Goal: Task Accomplishment & Management: Manage account settings

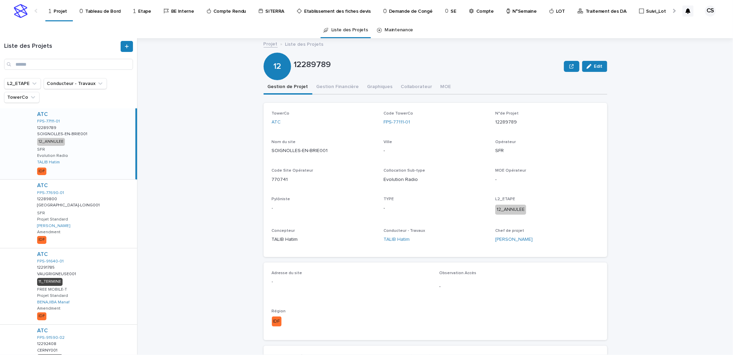
click at [213, 12] on p "Compte Rendu" at bounding box center [229, 7] width 33 height 14
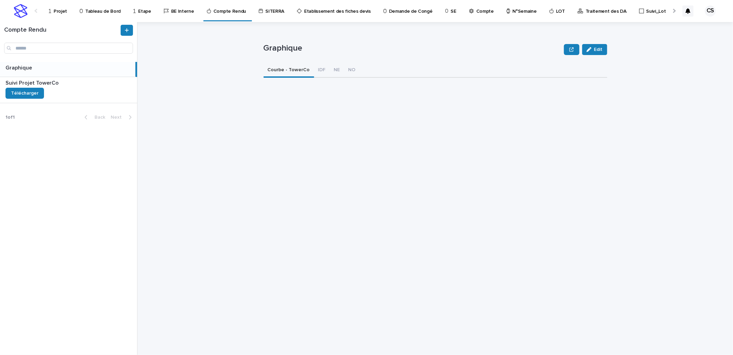
click at [58, 10] on p "Projet" at bounding box center [60, 7] width 13 height 14
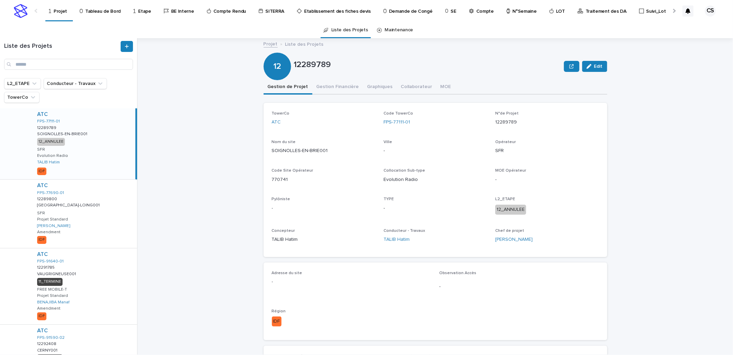
click at [586, 12] on p "Traitement des DA" at bounding box center [606, 7] width 41 height 14
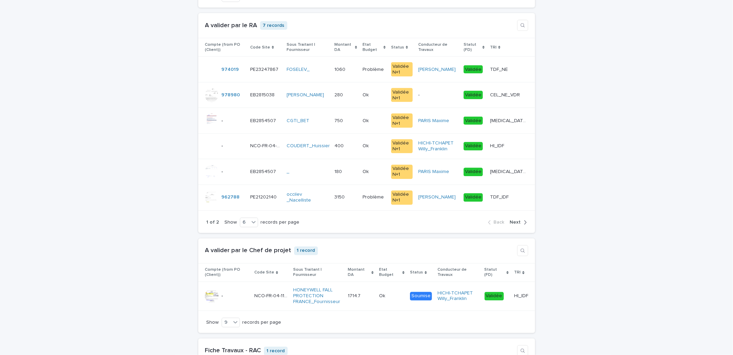
scroll to position [1018, 0]
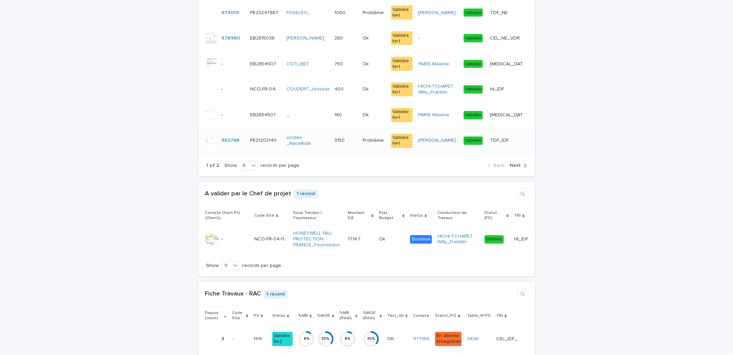
click at [511, 146] on div "TDF_IDF TDF_IDF" at bounding box center [509, 140] width 38 height 11
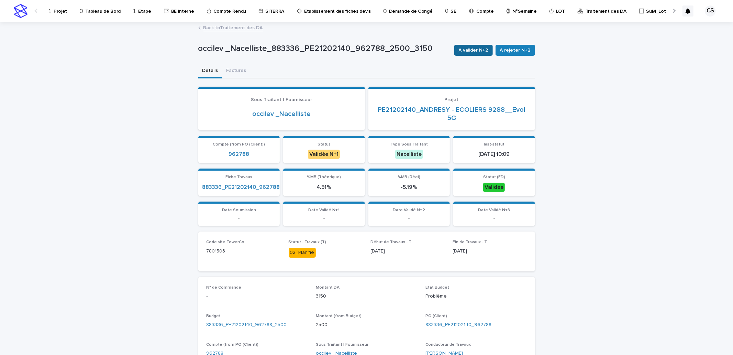
click at [475, 52] on span "A valider N+2" at bounding box center [474, 50] width 30 height 7
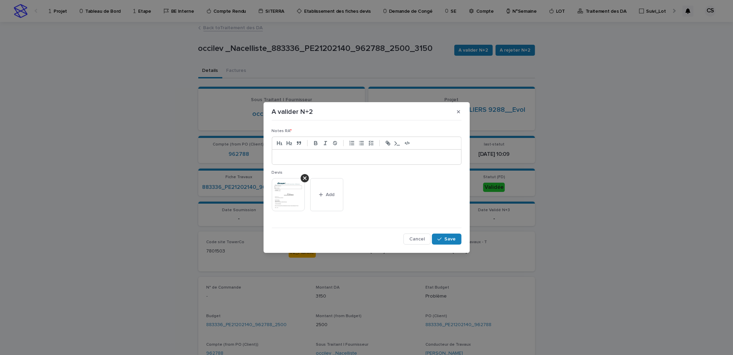
click at [382, 153] on div at bounding box center [366, 156] width 189 height 15
click at [444, 239] on div "button" at bounding box center [440, 238] width 7 height 5
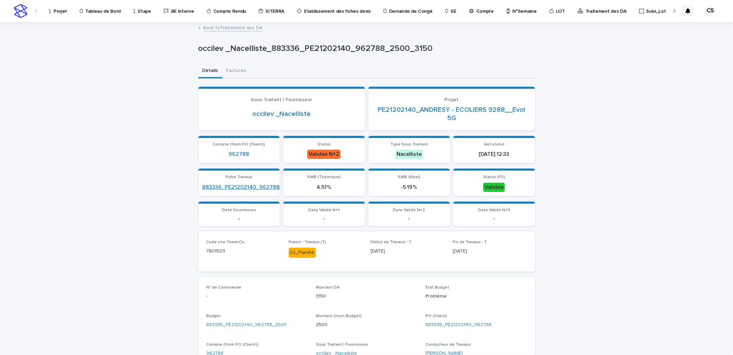
click at [254, 187] on link "883336_PE21202140_962788" at bounding box center [241, 187] width 78 height 7
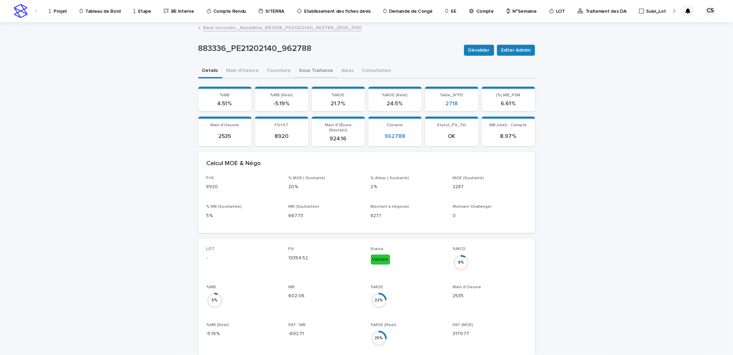
click at [306, 71] on button "Sous Traitance" at bounding box center [316, 71] width 42 height 14
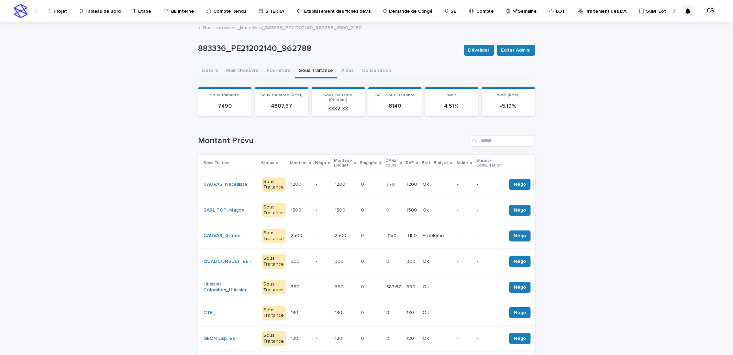
click at [407, 182] on p "1200" at bounding box center [413, 183] width 12 height 7
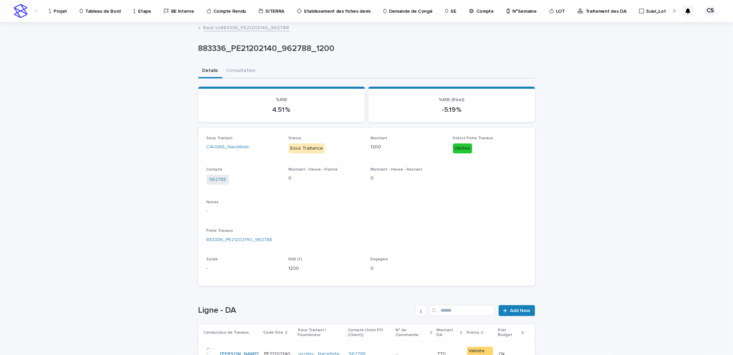
click at [241, 25] on link "Back to 883336_PE21202140_962788" at bounding box center [246, 27] width 86 height 8
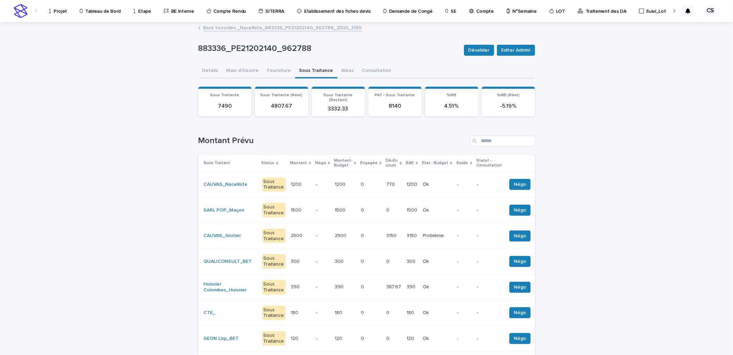
click at [407, 235] on p "3150" at bounding box center [413, 234] width 12 height 7
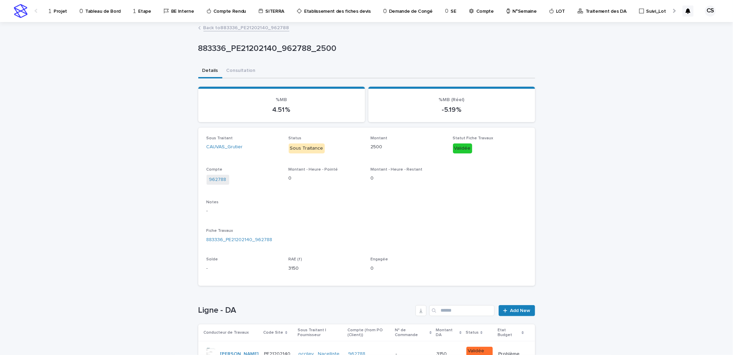
scroll to position [69, 0]
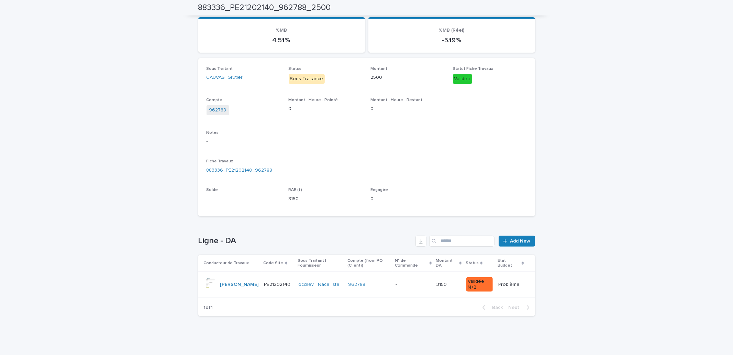
click at [382, 280] on div "962788" at bounding box center [369, 284] width 42 height 11
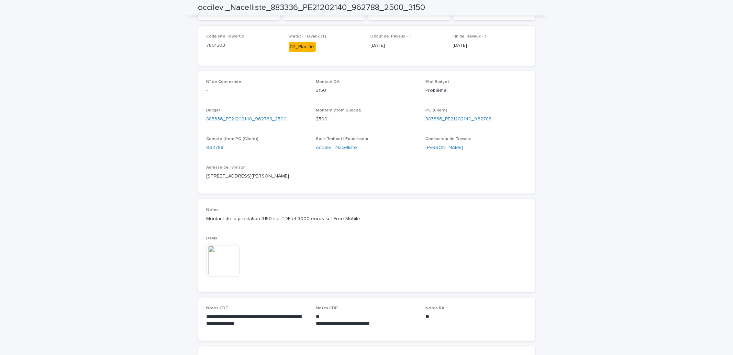
scroll to position [272, 0]
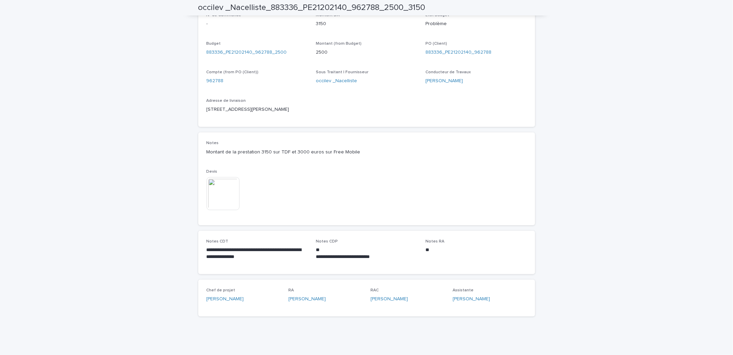
click at [218, 190] on img at bounding box center [223, 193] width 33 height 33
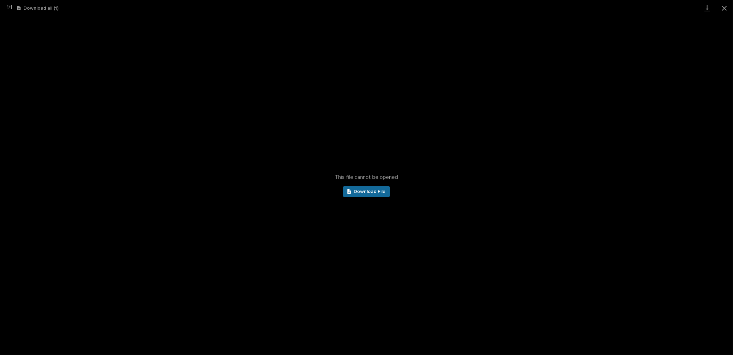
click at [352, 188] on link "Download File" at bounding box center [366, 191] width 47 height 11
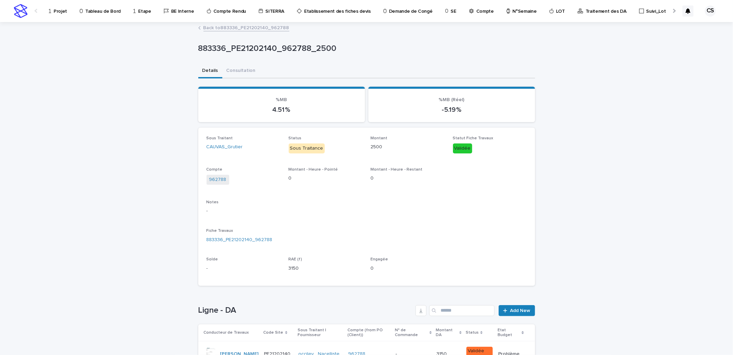
click at [223, 25] on link "Back to 883336_PE21202140_962788" at bounding box center [246, 27] width 86 height 8
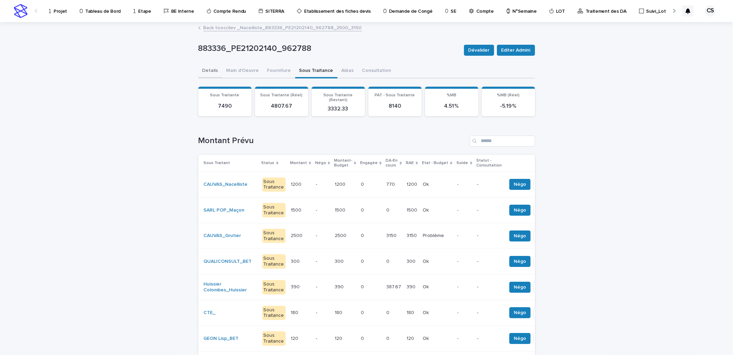
drag, startPoint x: 210, startPoint y: 70, endPoint x: 241, endPoint y: 77, distance: 31.8
click at [210, 70] on button "Details" at bounding box center [210, 71] width 24 height 14
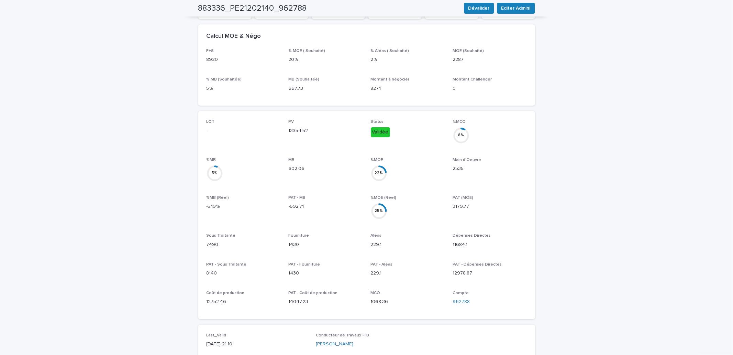
scroll to position [255, 0]
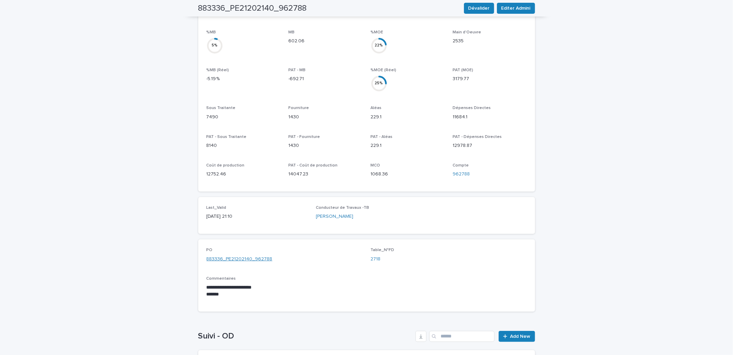
click at [241, 255] on link "883336_PE21202140_962788" at bounding box center [240, 258] width 66 height 7
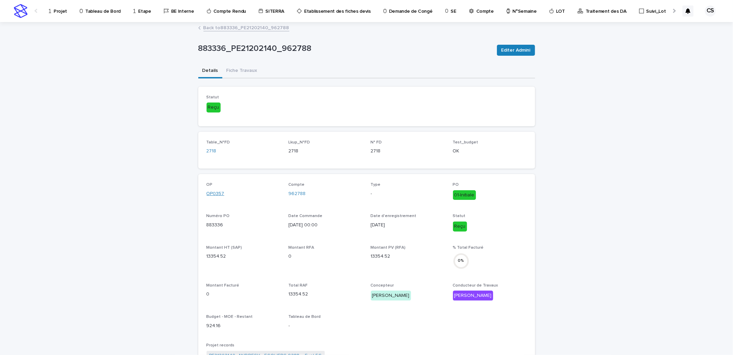
scroll to position [255, 0]
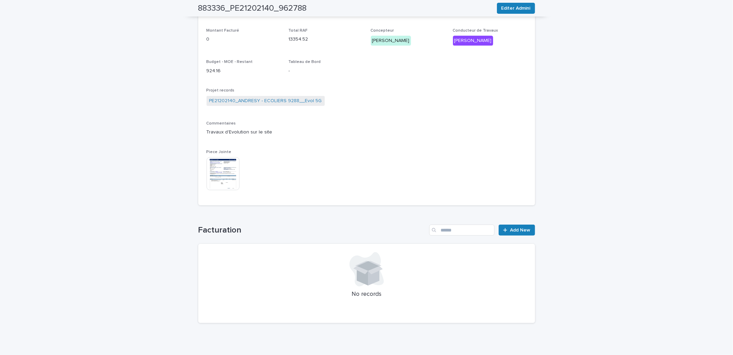
click at [263, 96] on span "PE21202140_ANDRESY - ECOLIERS 9288__Evol 5G" at bounding box center [266, 101] width 118 height 10
click at [262, 100] on link "PE21202140_ANDRESY - ECOLIERS 9288__Evol 5G" at bounding box center [265, 100] width 113 height 7
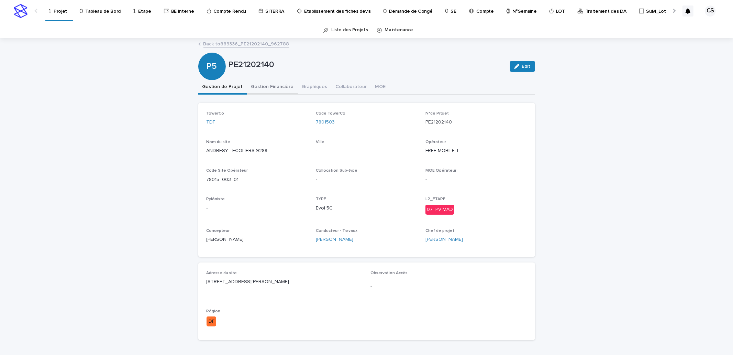
click at [266, 84] on button "Gestion Financière" at bounding box center [272, 87] width 51 height 14
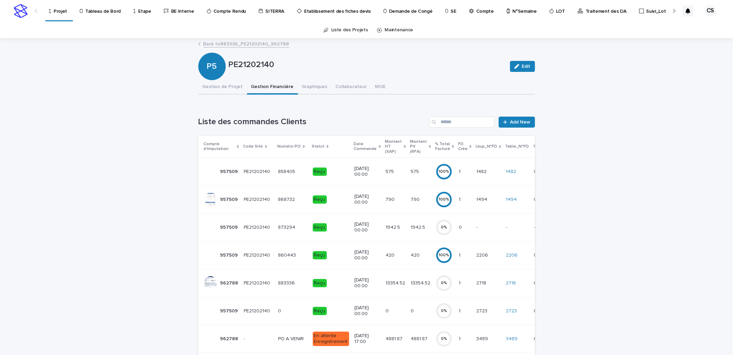
click at [411, 334] on p "4881.87" at bounding box center [420, 337] width 18 height 7
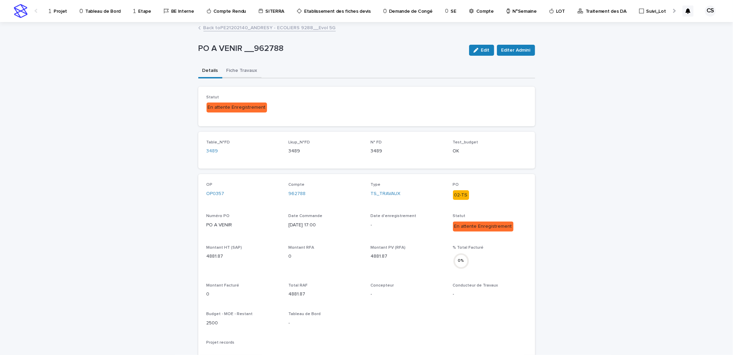
click at [243, 74] on button "Fiche Travaux" at bounding box center [241, 71] width 39 height 14
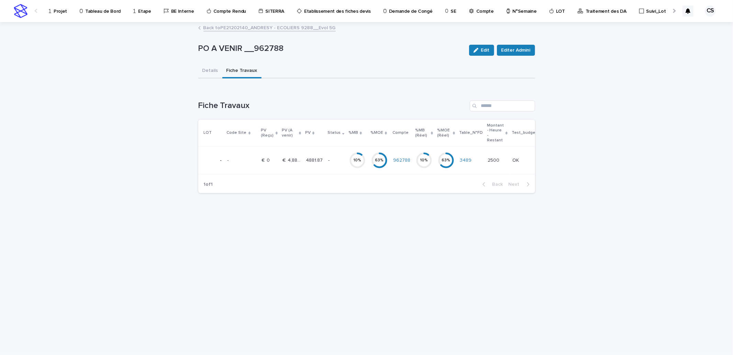
click at [306, 157] on p "4881.87" at bounding box center [315, 159] width 18 height 7
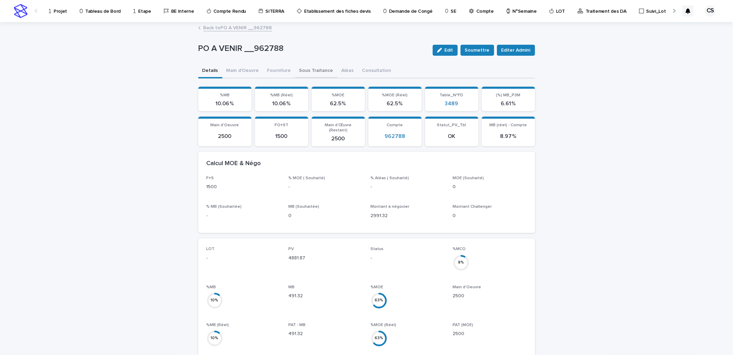
click at [322, 71] on button "Sous Traitance" at bounding box center [316, 71] width 42 height 14
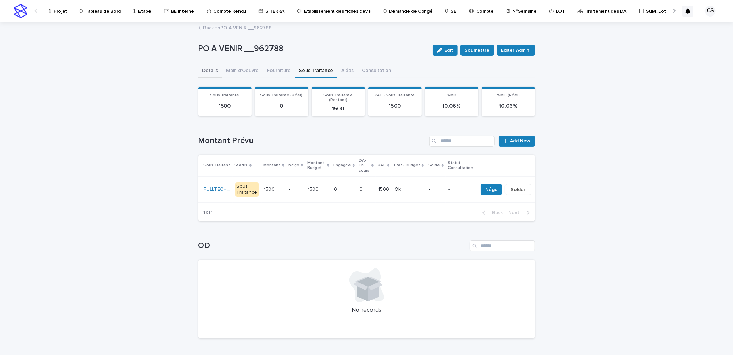
click at [211, 71] on button "Details" at bounding box center [210, 71] width 24 height 14
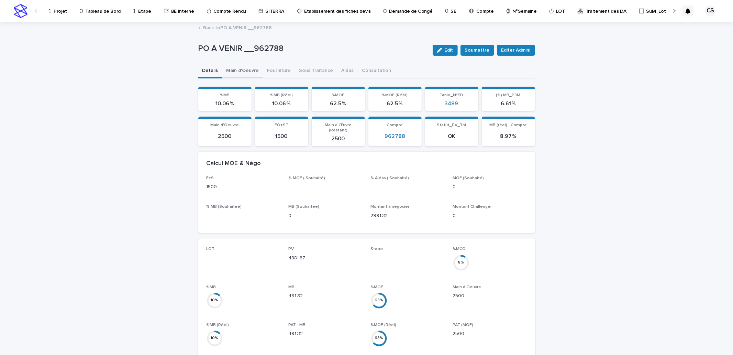
click at [250, 70] on button "Main d'Oeuvre" at bounding box center [242, 71] width 41 height 14
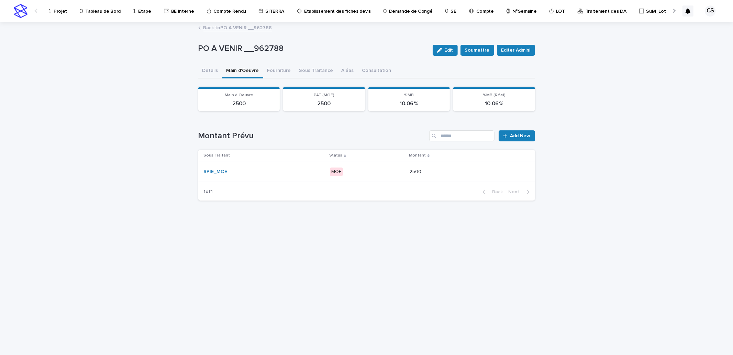
click at [407, 174] on td "2500 2500" at bounding box center [471, 172] width 128 height 20
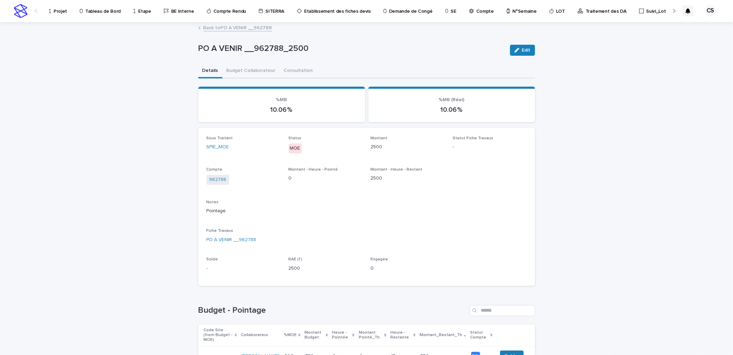
click at [247, 29] on link "Back to PO A VENIR __962788" at bounding box center [237, 27] width 69 height 8
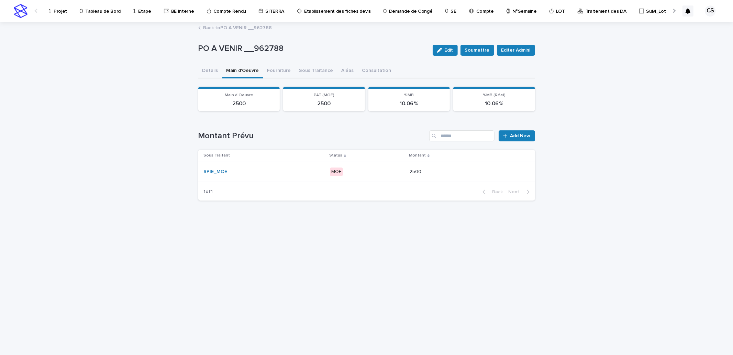
click at [398, 163] on td "MOE" at bounding box center [367, 172] width 80 height 20
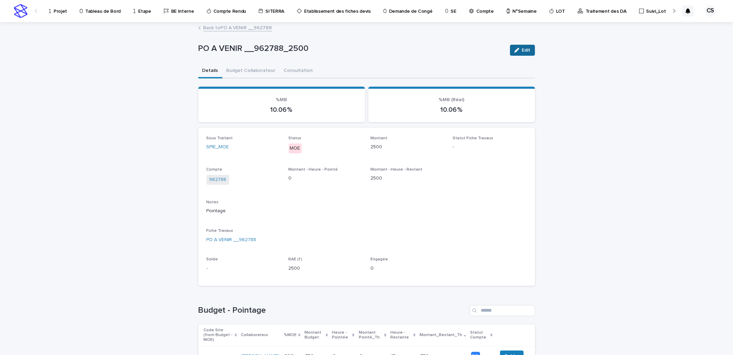
click at [529, 52] on button "Edit" at bounding box center [522, 50] width 25 height 11
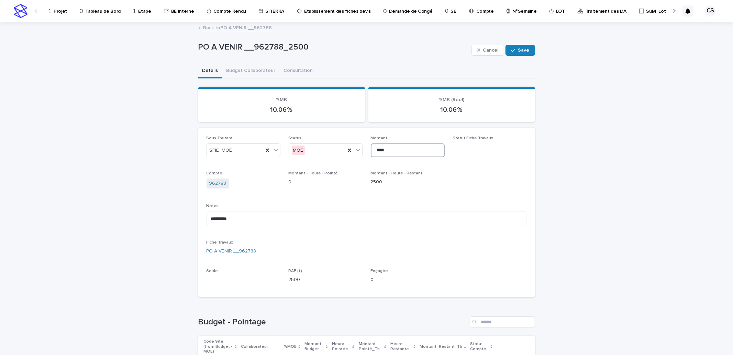
click at [377, 148] on input "****" at bounding box center [408, 150] width 74 height 14
type input "****"
click at [514, 46] on button "Save" at bounding box center [520, 50] width 29 height 11
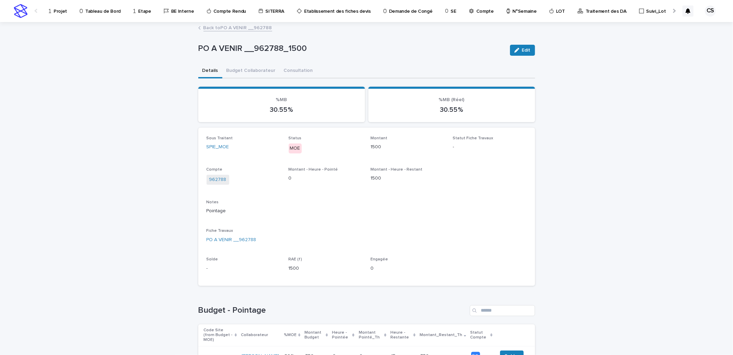
click at [229, 29] on link "Back to PO A VENIR __962788" at bounding box center [237, 27] width 69 height 8
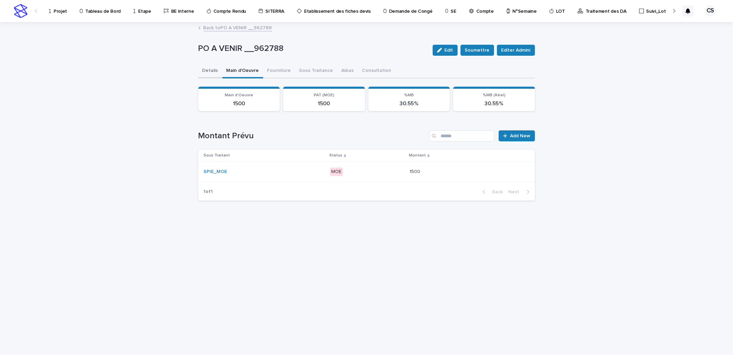
click at [213, 65] on button "Details" at bounding box center [210, 71] width 24 height 14
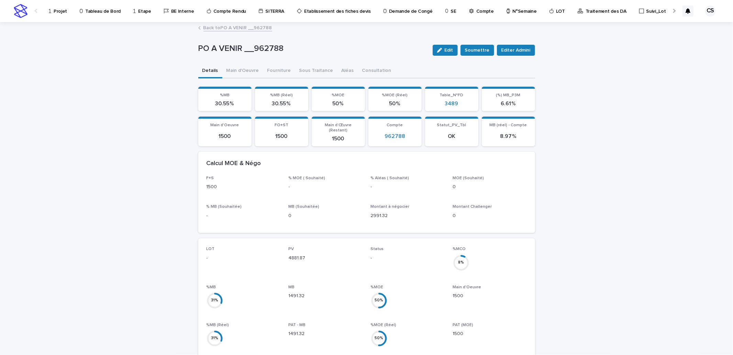
click at [222, 26] on link "Back to PO A VENIR __962788" at bounding box center [237, 27] width 69 height 8
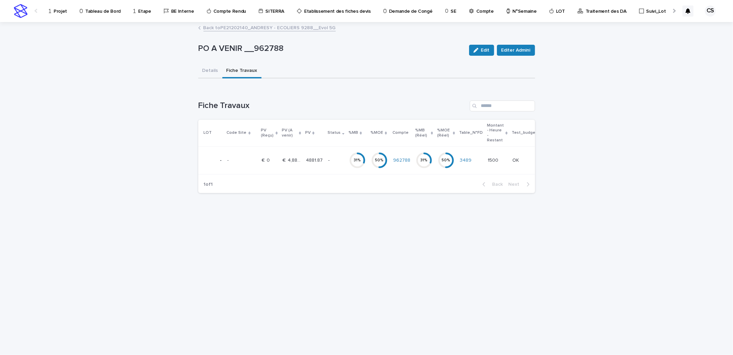
click at [236, 27] on link "Back to PE21202140_ANDRESY - ECOLIERS 9288__Evol 5G" at bounding box center [269, 27] width 132 height 8
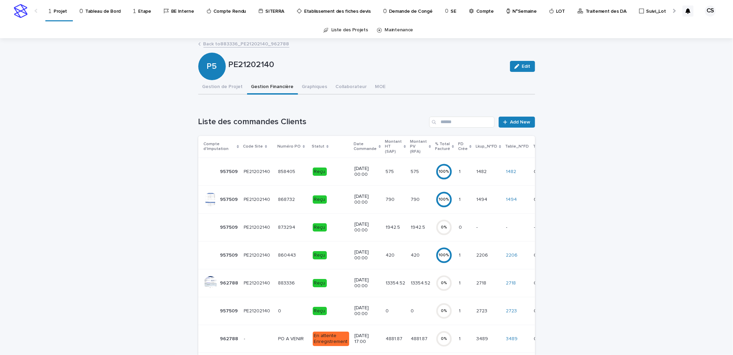
click at [437, 280] on circle at bounding box center [444, 283] width 14 height 14
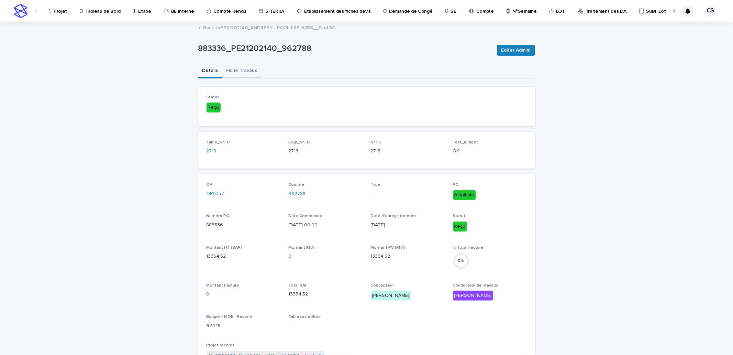
click at [236, 75] on button "Fiche Travaux" at bounding box center [241, 71] width 39 height 14
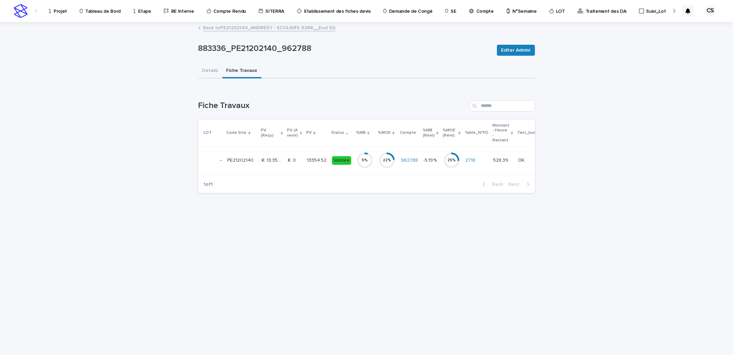
click at [339, 158] on div "Validée" at bounding box center [341, 160] width 19 height 9
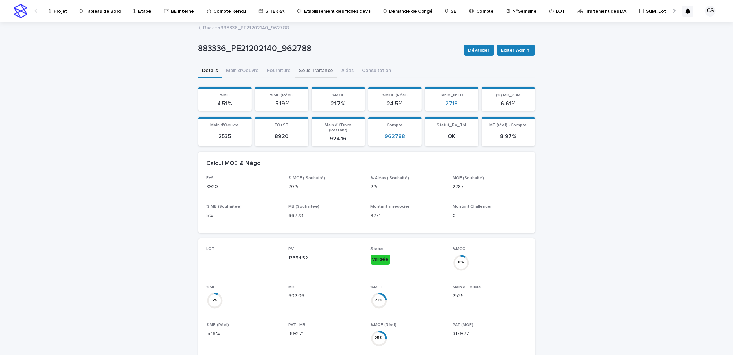
click at [308, 65] on button "Sous Traitance" at bounding box center [316, 71] width 42 height 14
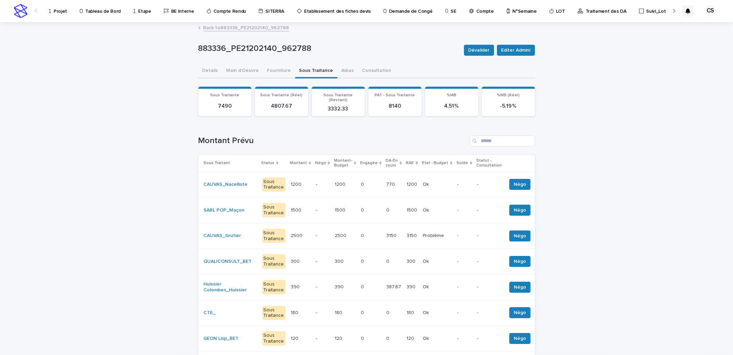
click at [361, 232] on p "0" at bounding box center [363, 234] width 4 height 7
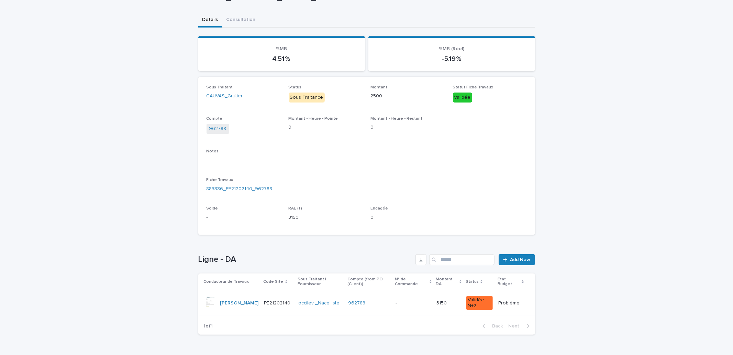
scroll to position [69, 0]
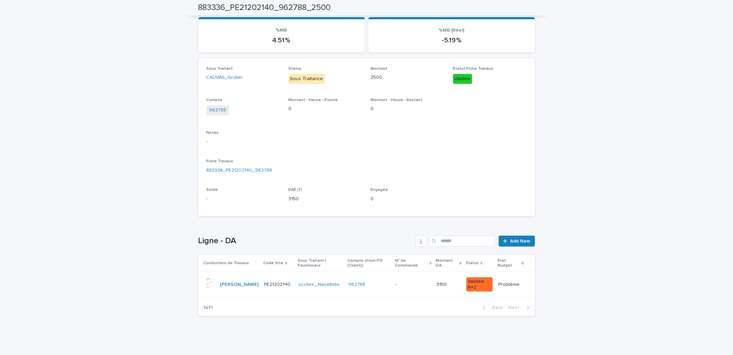
click at [380, 279] on div "962788" at bounding box center [369, 284] width 42 height 11
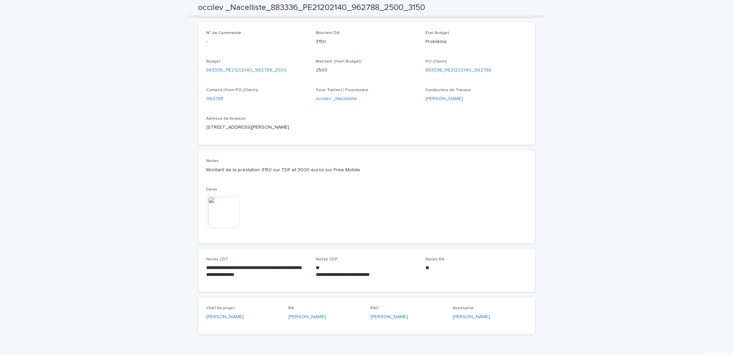
scroll to position [272, 0]
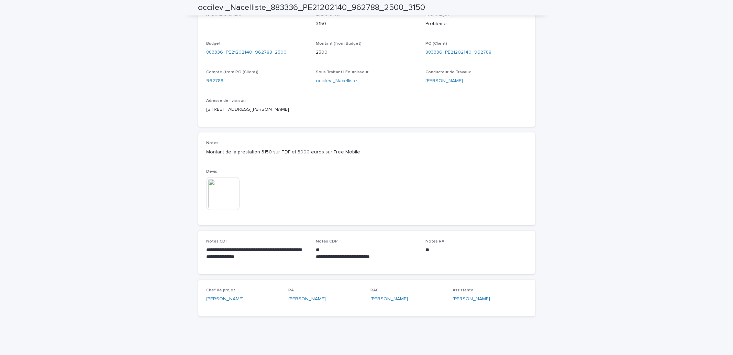
click at [224, 192] on img at bounding box center [223, 193] width 33 height 33
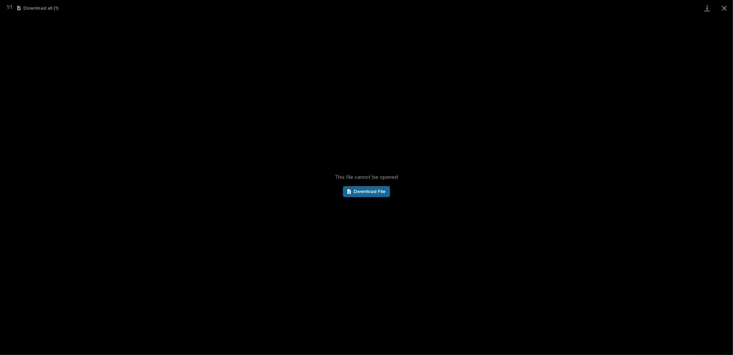
click at [377, 191] on span "Download File" at bounding box center [370, 191] width 32 height 5
click at [726, 6] on button "Close gallery" at bounding box center [724, 8] width 17 height 16
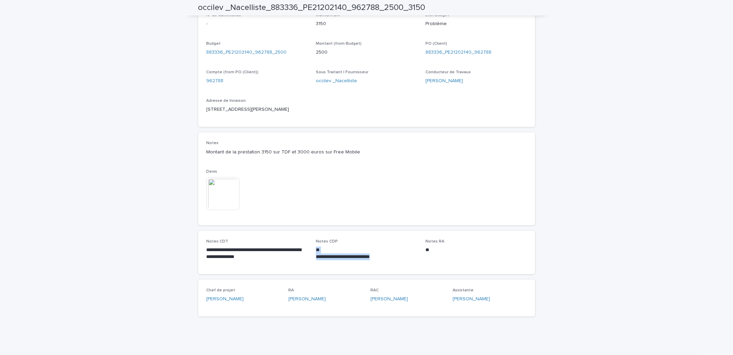
drag, startPoint x: 379, startPoint y: 258, endPoint x: 313, endPoint y: 250, distance: 66.9
click at [316, 250] on div "**********" at bounding box center [366, 253] width 101 height 14
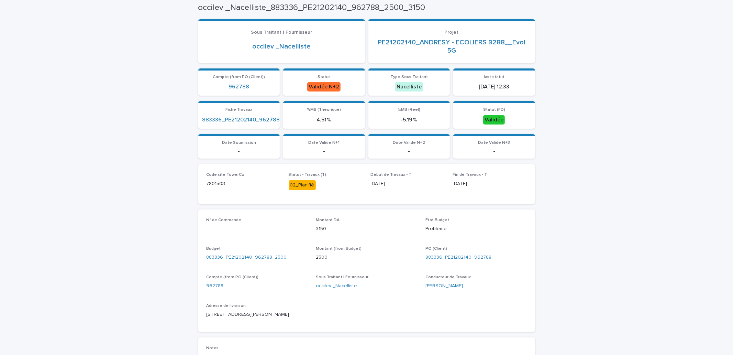
scroll to position [0, 0]
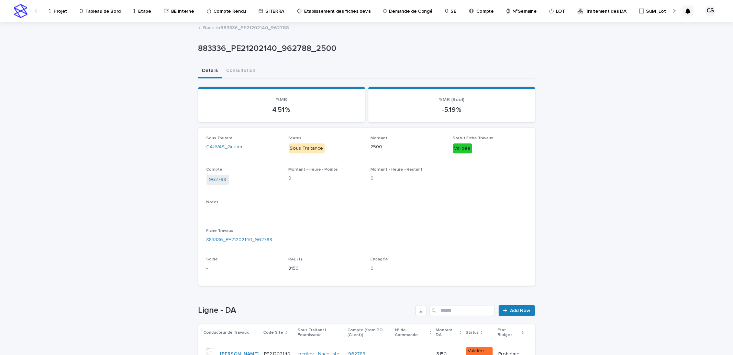
click at [246, 24] on link "Back to 883336_PE21202140_962788" at bounding box center [246, 27] width 86 height 8
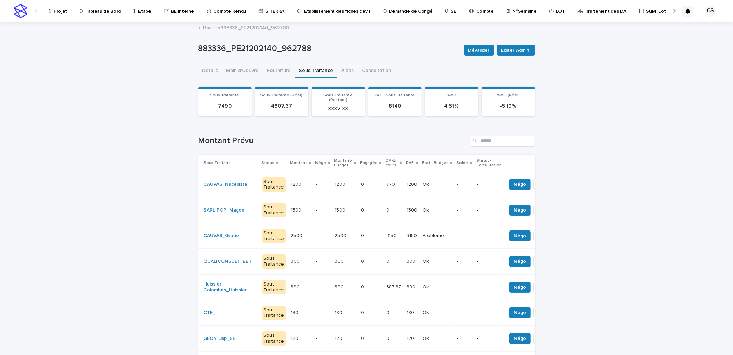
click at [244, 28] on link "Back to 883336_PE21202140_962788" at bounding box center [246, 27] width 86 height 8
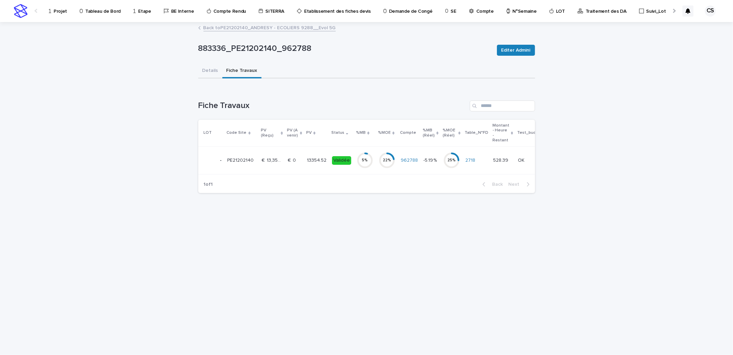
click at [223, 29] on link "Back to PE21202140_ANDRESY - ECOLIERS 9288__Evol 5G" at bounding box center [269, 27] width 132 height 8
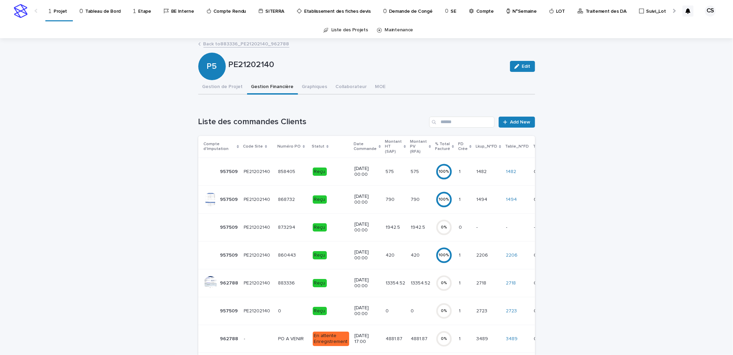
click at [408, 331] on td "4881.87 4881.87" at bounding box center [420, 338] width 25 height 28
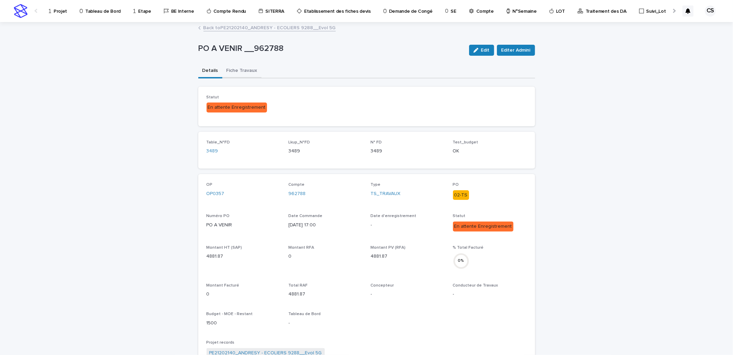
click at [237, 72] on button "Fiche Travaux" at bounding box center [241, 71] width 39 height 14
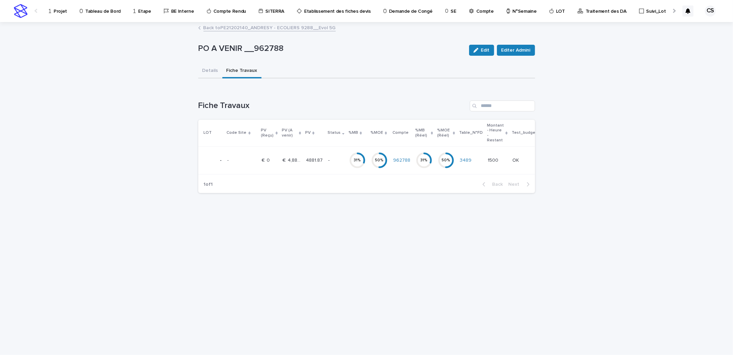
click at [332, 160] on p "-" at bounding box center [335, 160] width 15 height 6
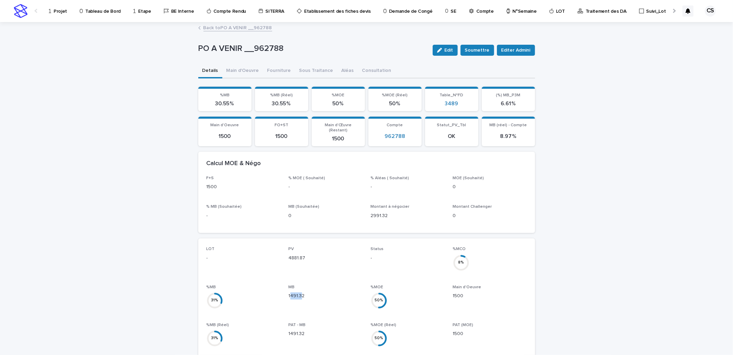
drag, startPoint x: 288, startPoint y: 290, endPoint x: 299, endPoint y: 290, distance: 11.7
click at [299, 292] on p "1491.32" at bounding box center [326, 295] width 74 height 7
click at [239, 27] on link "Back to PO A VENIR __962788" at bounding box center [237, 27] width 69 height 8
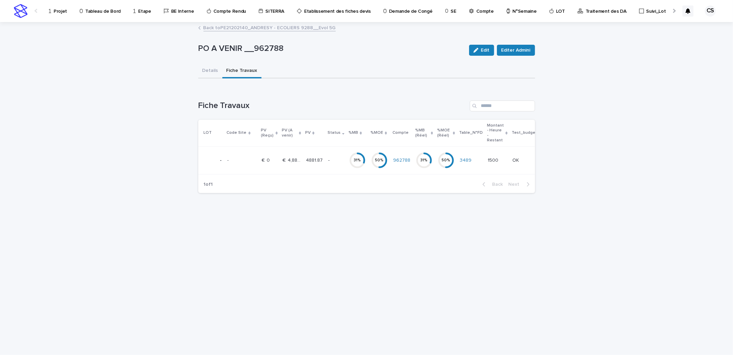
click at [225, 27] on link "Back to PE21202140_ANDRESY - ECOLIERS 9288__Evol 5G" at bounding box center [269, 27] width 132 height 8
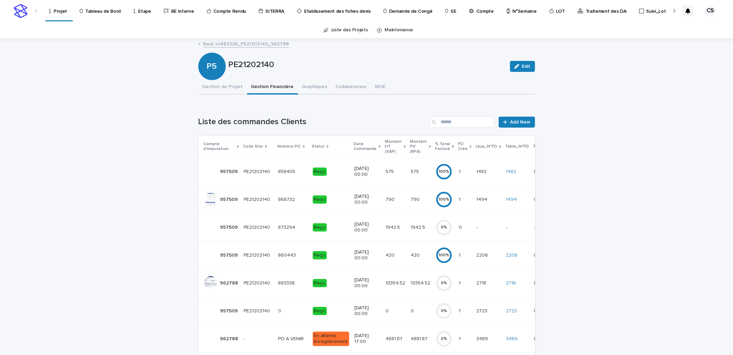
click at [411, 279] on p "13354.52" at bounding box center [421, 282] width 21 height 7
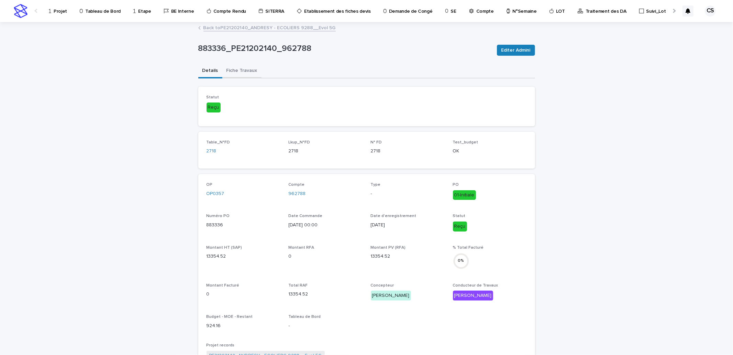
click at [239, 66] on button "Fiche Travaux" at bounding box center [241, 71] width 39 height 14
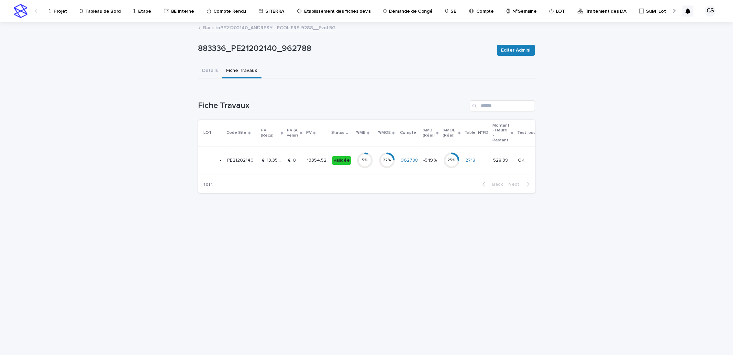
click at [288, 160] on p "€  0" at bounding box center [293, 159] width 10 height 7
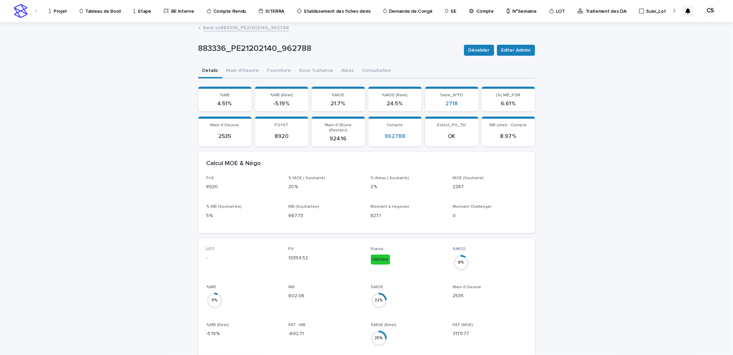
click at [228, 29] on link "Back to 883336_PE21202140_962788" at bounding box center [246, 27] width 86 height 8
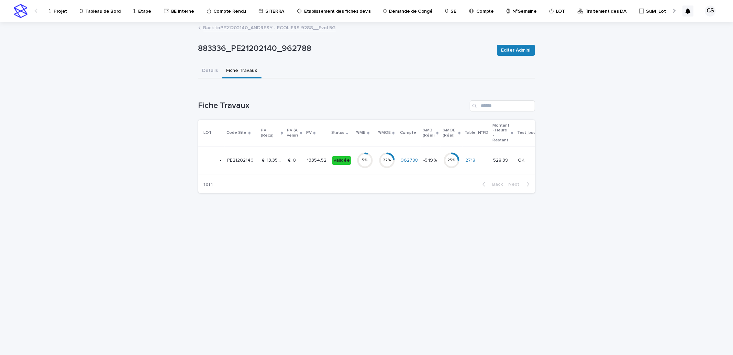
click at [279, 25] on link "Back to PE21202140_ANDRESY - ECOLIERS 9288__Evol 5G" at bounding box center [269, 27] width 132 height 8
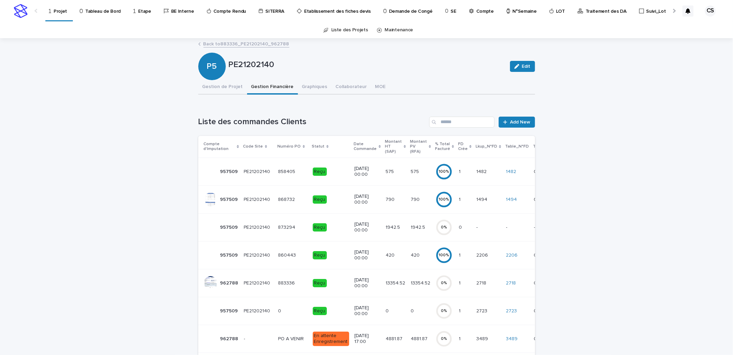
click at [411, 279] on p "13354.52" at bounding box center [421, 282] width 21 height 7
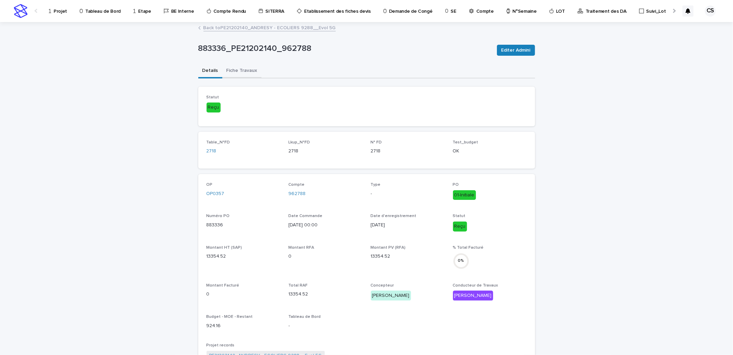
click at [245, 73] on button "Fiche Travaux" at bounding box center [241, 71] width 39 height 14
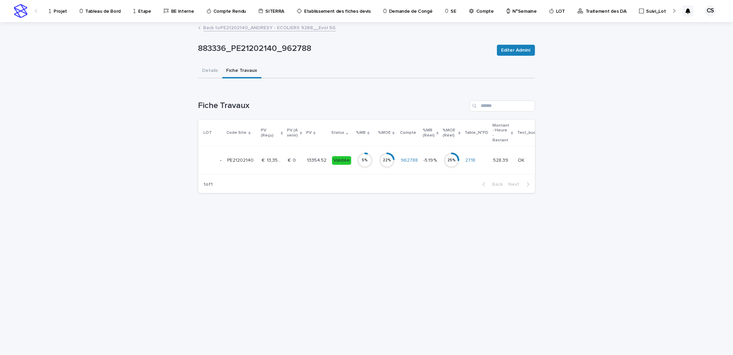
click at [336, 166] on div "Validée" at bounding box center [341, 160] width 19 height 14
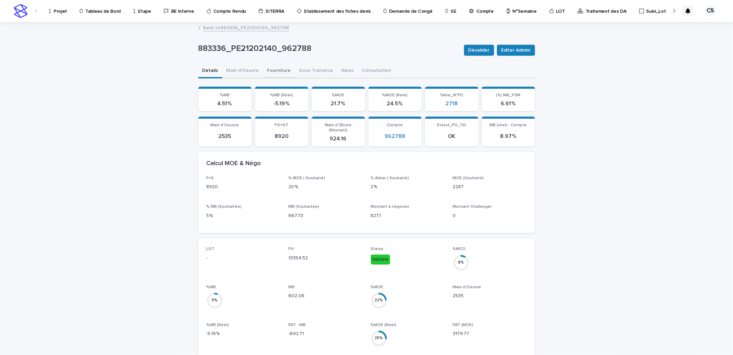
click at [278, 74] on button "Fourniture" at bounding box center [279, 71] width 32 height 14
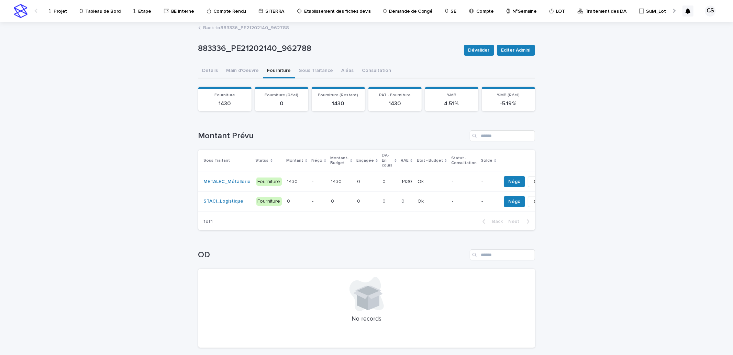
click at [331, 181] on p "1430" at bounding box center [337, 180] width 12 height 7
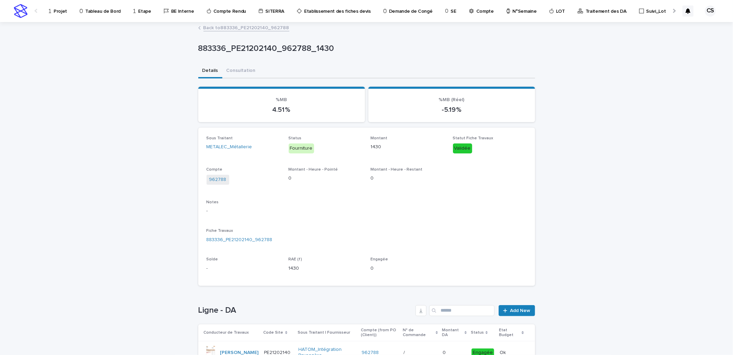
click at [269, 28] on link "Back to 883336_PE21202140_962788" at bounding box center [246, 27] width 86 height 8
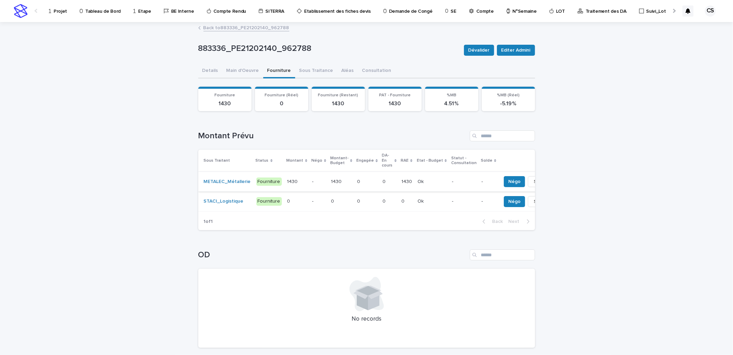
click at [534, 180] on span "Solder" at bounding box center [541, 181] width 15 height 7
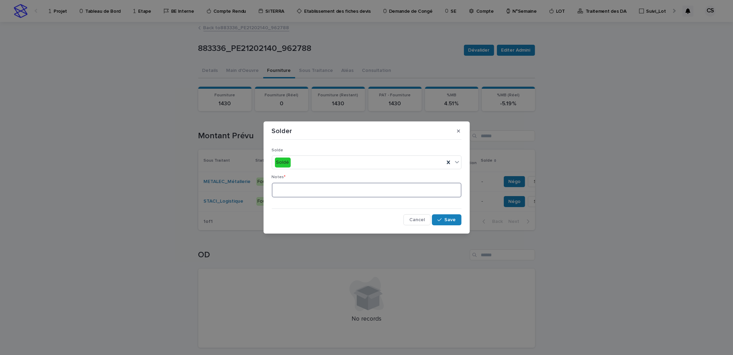
click at [376, 192] on textarea at bounding box center [367, 189] width 190 height 15
type textarea "**********"
click at [455, 219] on span "Save" at bounding box center [450, 219] width 11 height 5
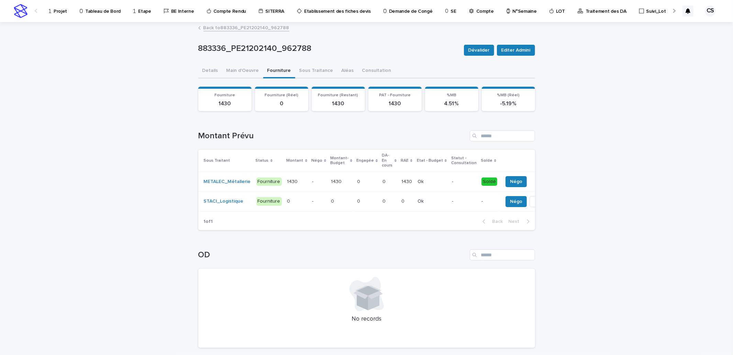
click at [212, 33] on div "883336_PE21202140_962788 Dévalider Editer Admini 883336_PE21202140_962788 [PERS…" at bounding box center [366, 188] width 337 height 330
click at [215, 29] on link "Back to 883336_PE21202140_962788" at bounding box center [246, 27] width 86 height 8
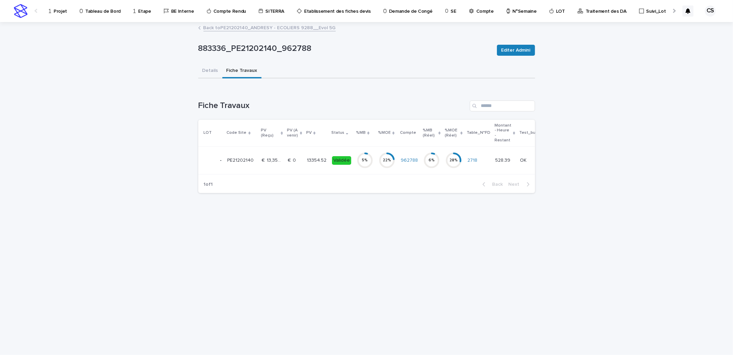
click at [291, 159] on p "€  0" at bounding box center [293, 159] width 10 height 7
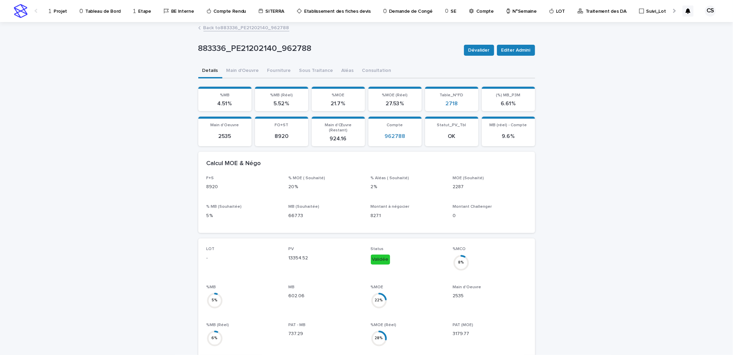
click at [267, 29] on link "Back to 883336_PE21202140_962788" at bounding box center [246, 27] width 86 height 8
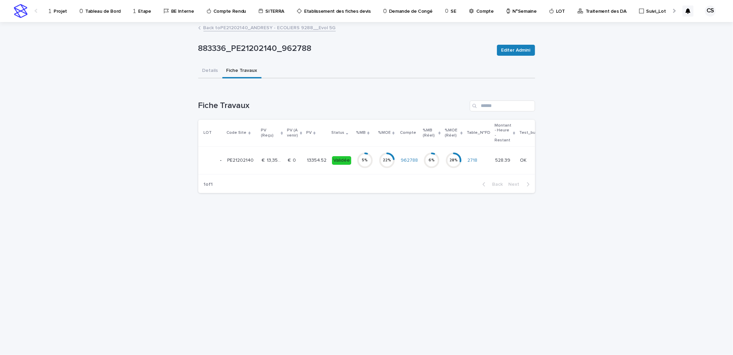
click at [255, 26] on link "Back to PE21202140_ANDRESY - ECOLIERS 9288__Evol 5G" at bounding box center [269, 27] width 132 height 8
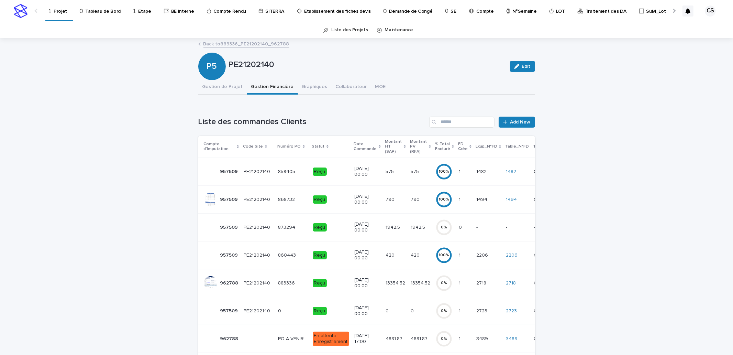
click at [411, 279] on p "13354.52" at bounding box center [421, 282] width 21 height 7
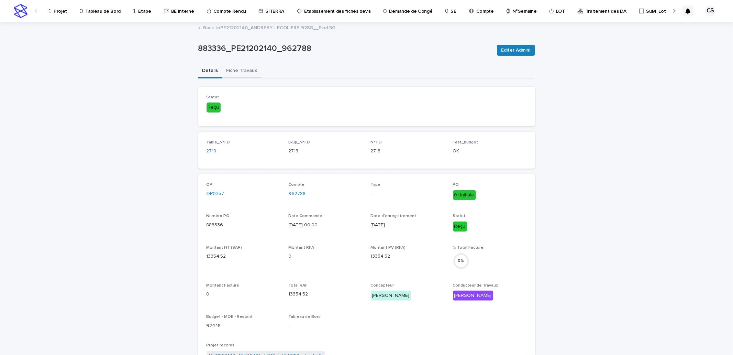
click at [248, 67] on button "Fiche Travaux" at bounding box center [241, 71] width 39 height 14
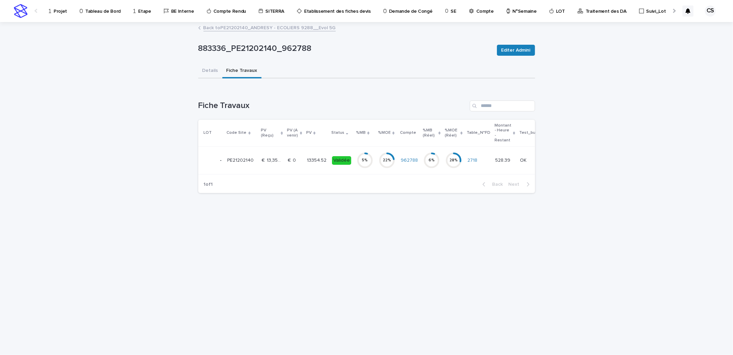
click at [297, 161] on p at bounding box center [294, 160] width 13 height 6
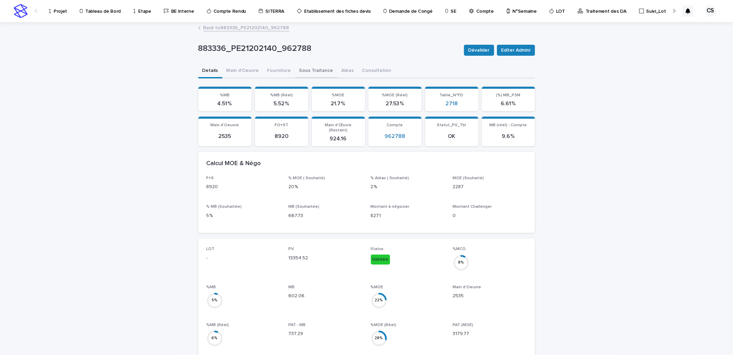
click at [313, 70] on button "Sous Traitance" at bounding box center [316, 71] width 42 height 14
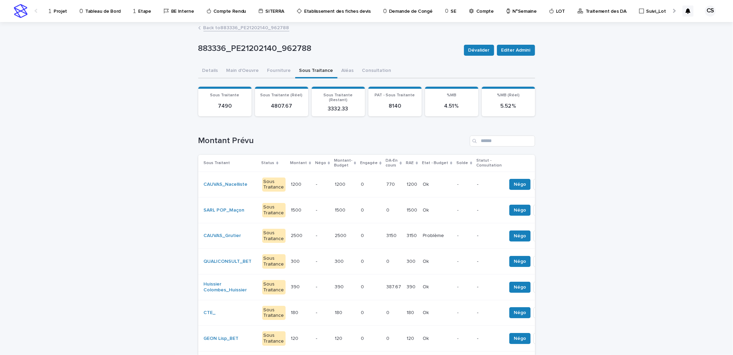
click at [387, 179] on div "770 770" at bounding box center [394, 184] width 15 height 11
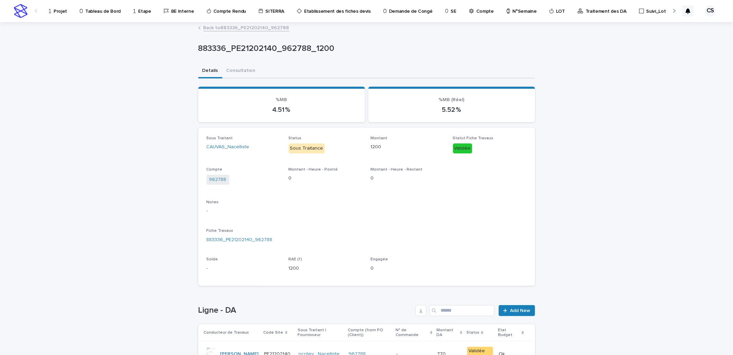
scroll to position [69, 0]
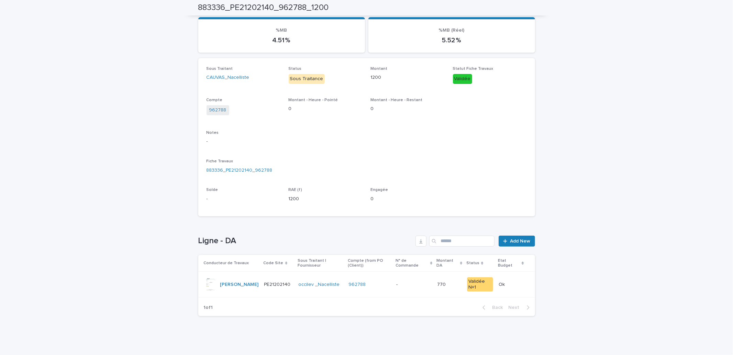
click at [400, 282] on p at bounding box center [413, 284] width 35 height 6
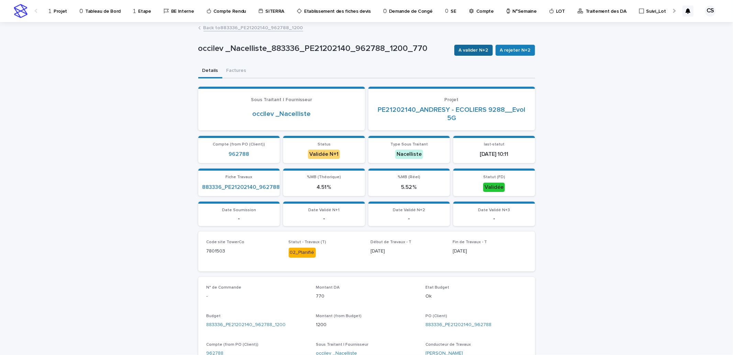
click at [474, 50] on span "A valider N+2" at bounding box center [474, 50] width 30 height 7
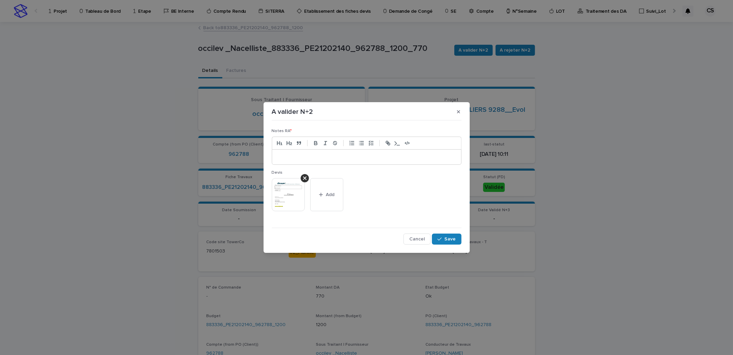
click at [359, 155] on p at bounding box center [366, 157] width 179 height 7
click at [457, 235] on button "Save" at bounding box center [446, 238] width 29 height 11
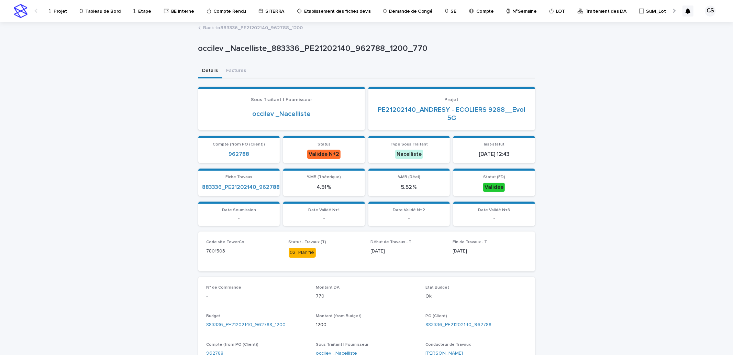
click at [266, 29] on link "Back to 883336_PE21202140_962788_1200" at bounding box center [253, 27] width 100 height 8
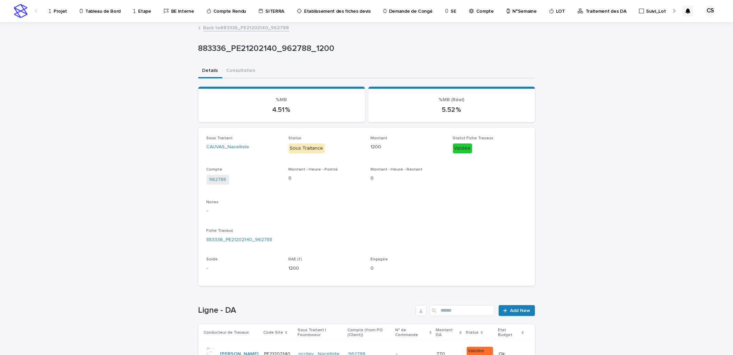
scroll to position [69, 0]
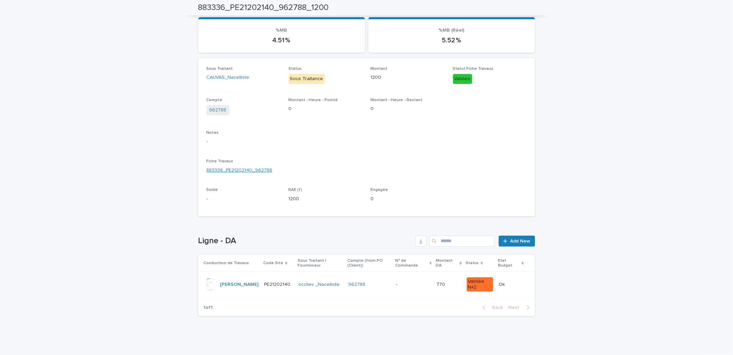
click at [253, 168] on link "883336_PE21202140_962788" at bounding box center [240, 170] width 66 height 7
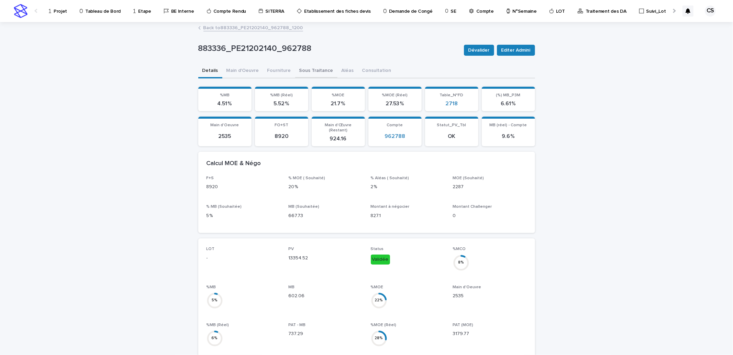
click at [320, 69] on button "Sous Traitance" at bounding box center [316, 71] width 42 height 14
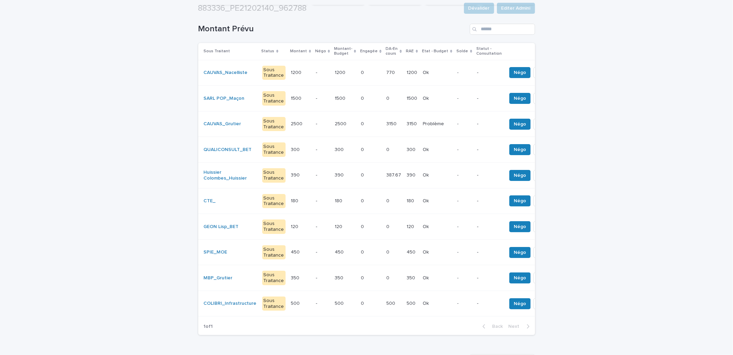
scroll to position [127, 0]
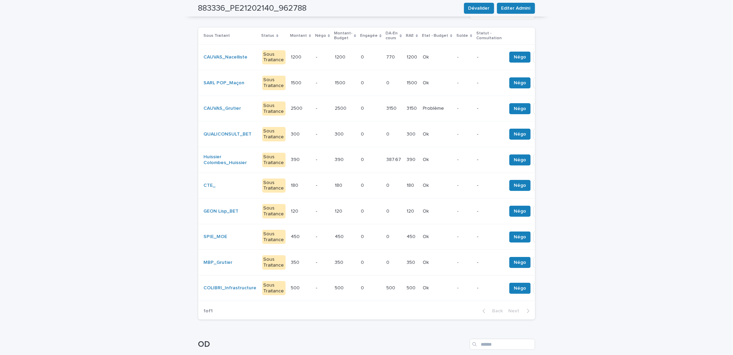
click at [407, 85] on div "1500 1500" at bounding box center [412, 82] width 11 height 11
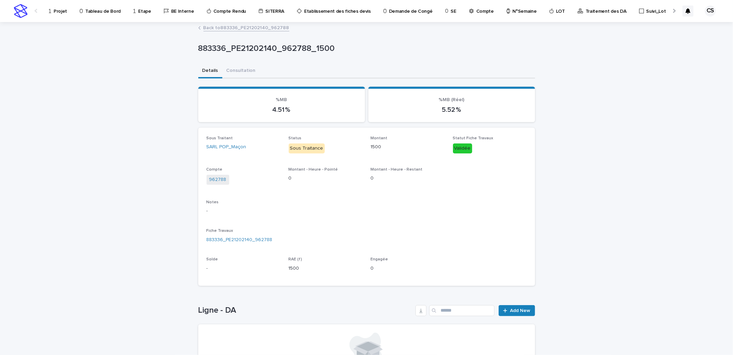
click at [265, 29] on link "Back to 883336_PE21202140_962788" at bounding box center [246, 27] width 86 height 8
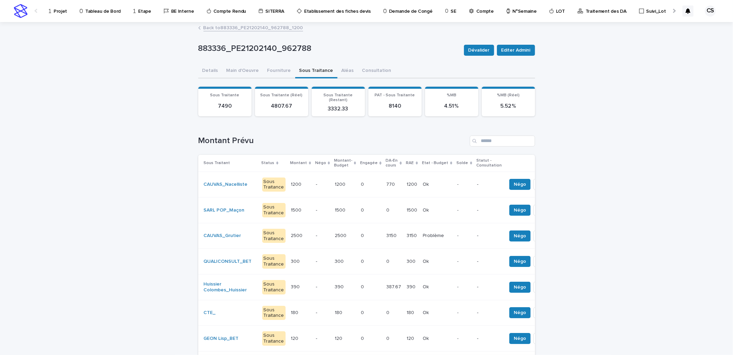
click at [229, 25] on link "Back to 883336_PE21202140_962788_1200" at bounding box center [253, 27] width 100 height 8
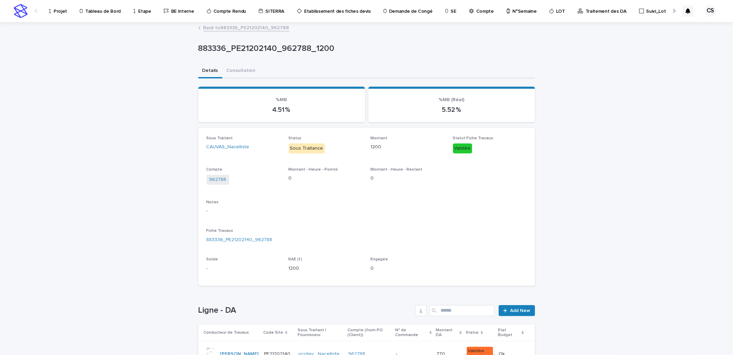
click at [600, 15] on link "Traitement des DA" at bounding box center [603, 10] width 52 height 21
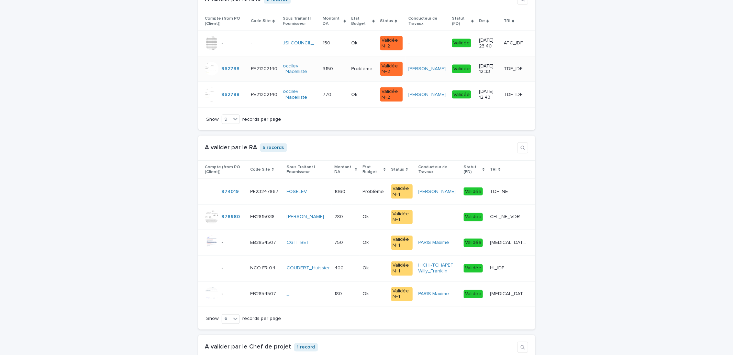
scroll to position [1018, 0]
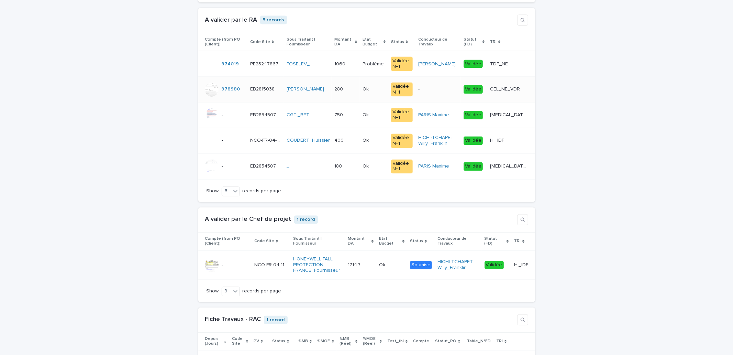
click at [507, 92] on p "CEL_NE_VDR" at bounding box center [505, 88] width 31 height 7
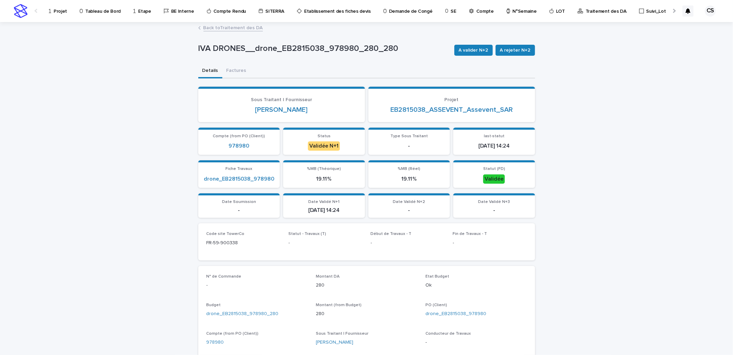
drag, startPoint x: 502, startPoint y: 97, endPoint x: 491, endPoint y: 89, distance: 13.5
click at [501, 97] on p "Projet" at bounding box center [452, 100] width 150 height 6
drag, startPoint x: 571, startPoint y: 217, endPoint x: 450, endPoint y: 149, distance: 139.6
click at [571, 218] on div "Loading... Saving… Loading... Saving… IVA DRONES__drone_EB2815038_978980_280_28…" at bounding box center [366, 322] width 733 height 598
click at [373, 115] on section "Projet EB2815038_ASSEVENT_Assevent_SAR" at bounding box center [451, 104] width 167 height 35
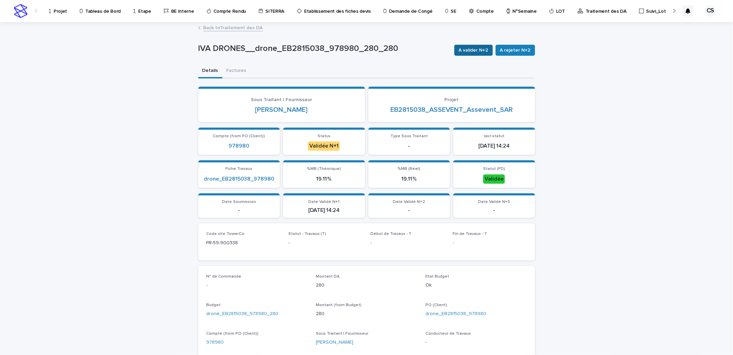
click at [459, 50] on span "A valider N+2" at bounding box center [474, 50] width 30 height 7
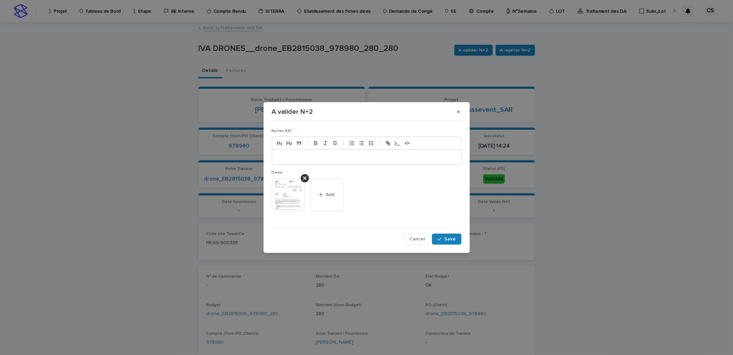
click at [367, 161] on div at bounding box center [366, 156] width 189 height 15
click at [454, 238] on span "Save" at bounding box center [450, 238] width 11 height 5
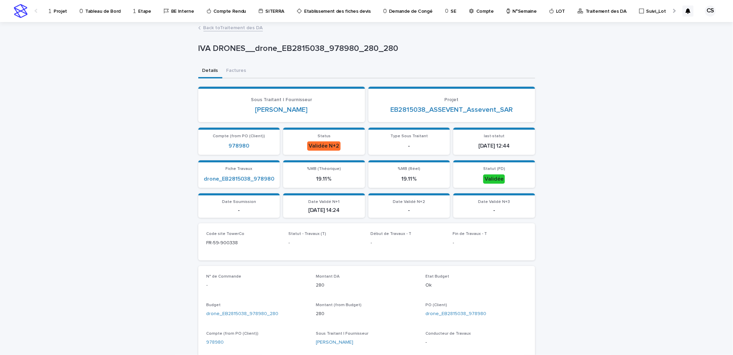
click at [238, 29] on link "Back to Traitement des DA" at bounding box center [232, 27] width 59 height 8
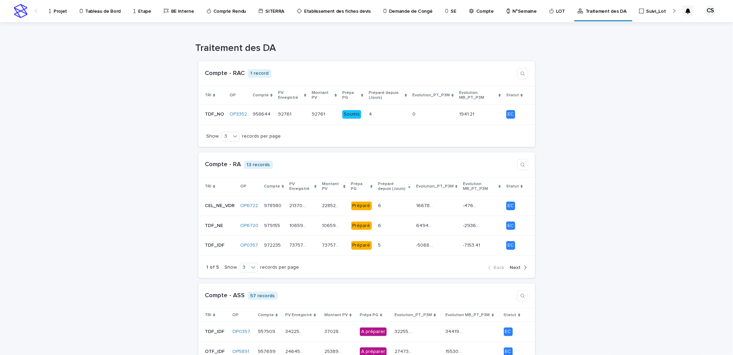
click at [54, 13] on p "Projet" at bounding box center [60, 7] width 13 height 14
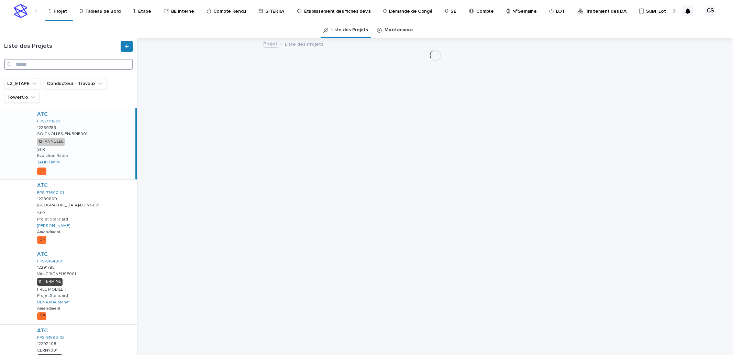
click at [102, 66] on input "Search" at bounding box center [68, 64] width 129 height 11
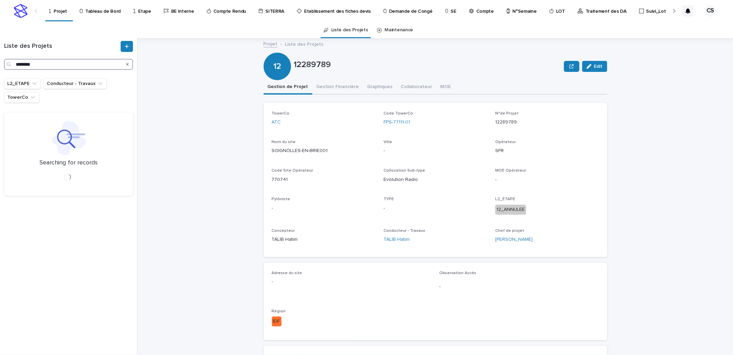
type input "********"
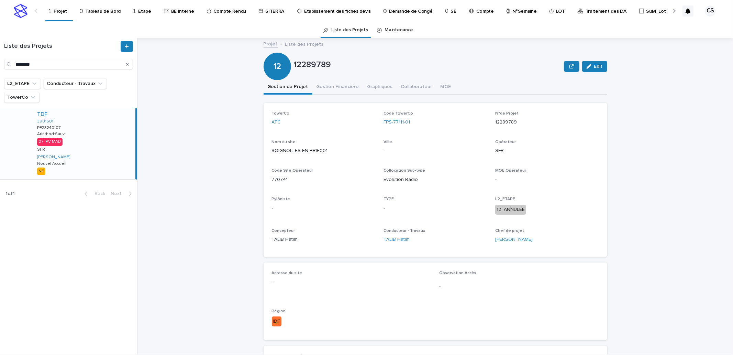
click at [109, 138] on div "TDF 3901601 PE23240107 PE23240107 Arinthod:Sauv Arinthod:Sauv 07_PV MAD SFR FER…" at bounding box center [84, 143] width 104 height 71
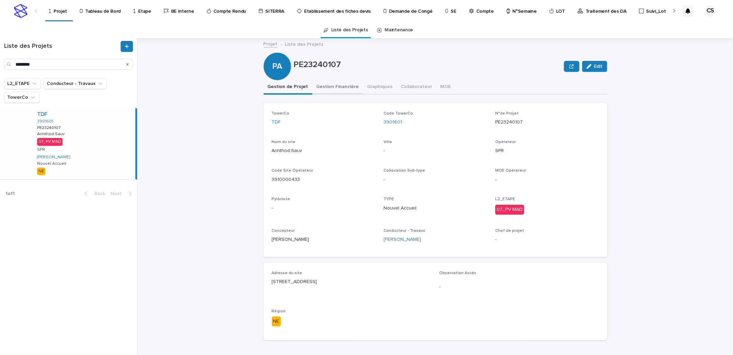
click at [345, 87] on button "Gestion Financière" at bounding box center [337, 87] width 51 height 14
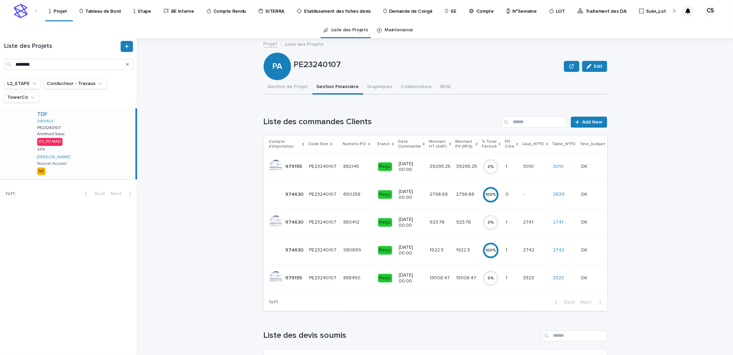
click at [521, 169] on td "3010 3010" at bounding box center [536, 167] width 30 height 28
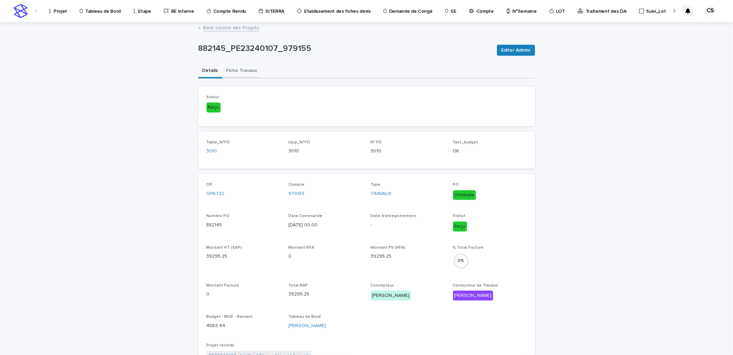
click at [232, 70] on button "Fiche Travaux" at bounding box center [241, 71] width 39 height 14
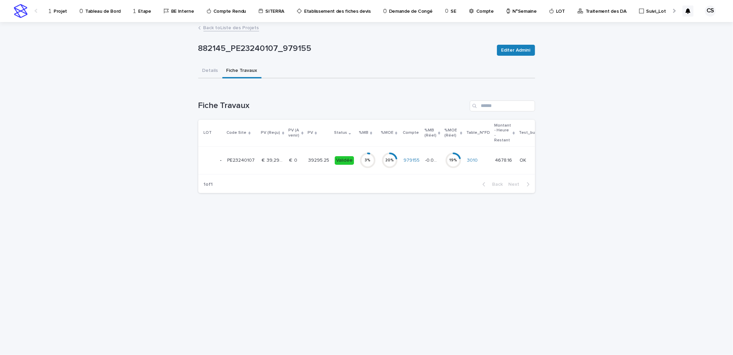
click at [324, 157] on p "39295.25" at bounding box center [319, 159] width 22 height 7
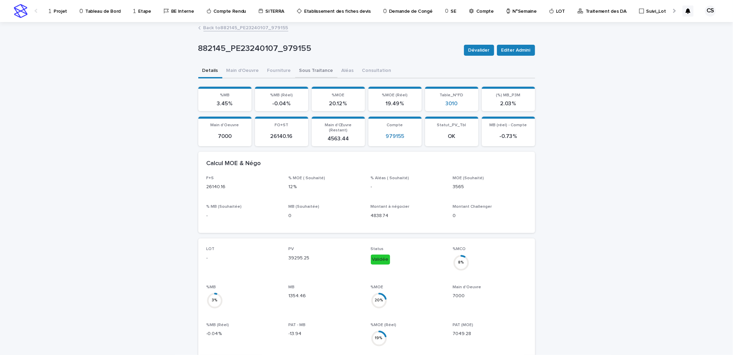
click at [311, 72] on button "Sous Traitance" at bounding box center [316, 71] width 42 height 14
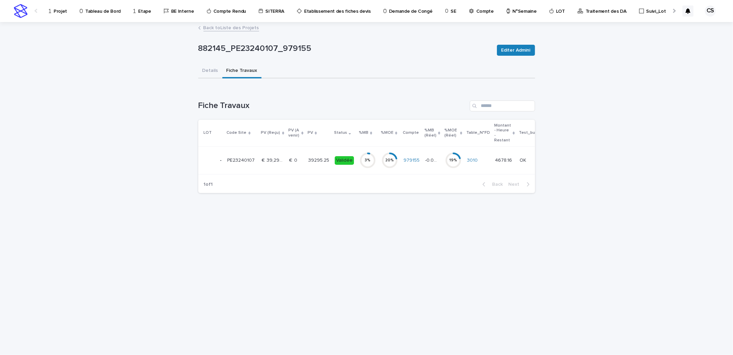
click at [63, 8] on p "Projet" at bounding box center [60, 7] width 13 height 14
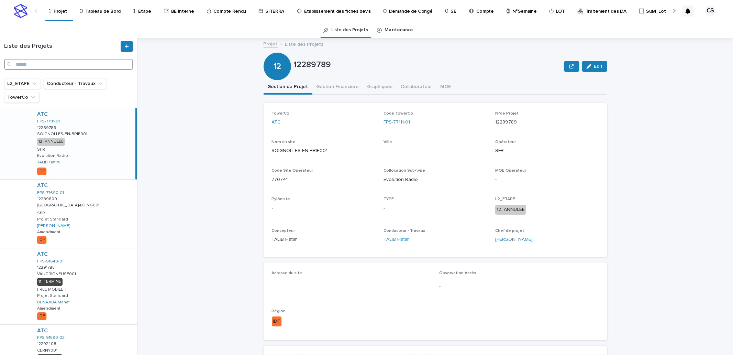
click at [56, 67] on input "Search" at bounding box center [68, 64] width 129 height 11
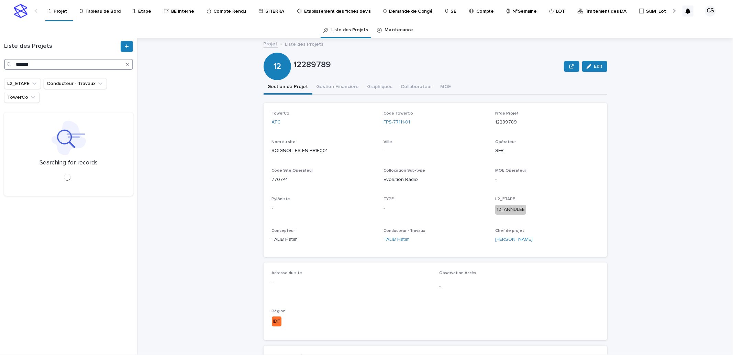
type input "*******"
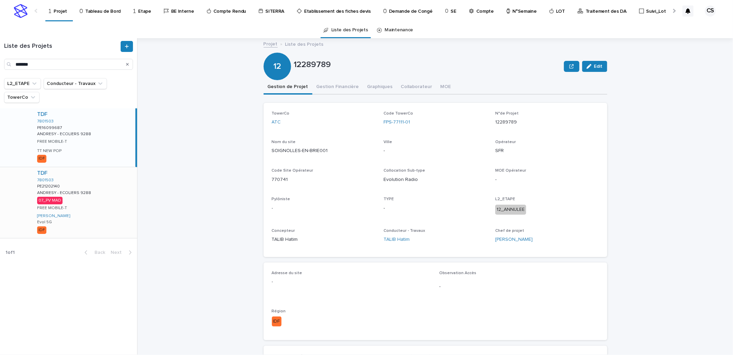
click at [101, 188] on div "TDF 7801503 PE21202140 PE21202140 ANDRESY - ECOLIERS 9288 ANDRESY - ECOLIERS 92…" at bounding box center [85, 202] width 106 height 71
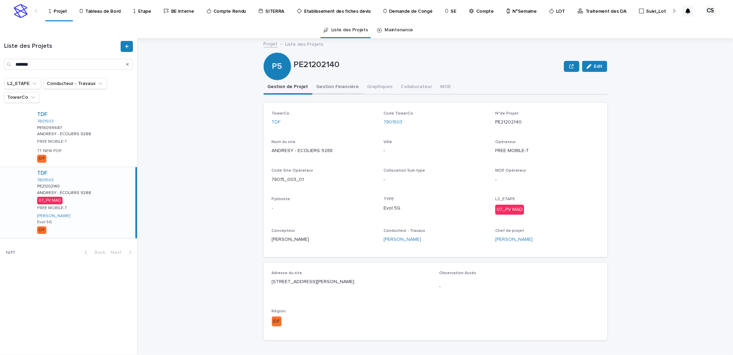
click at [343, 86] on button "Gestion Financière" at bounding box center [337, 87] width 51 height 14
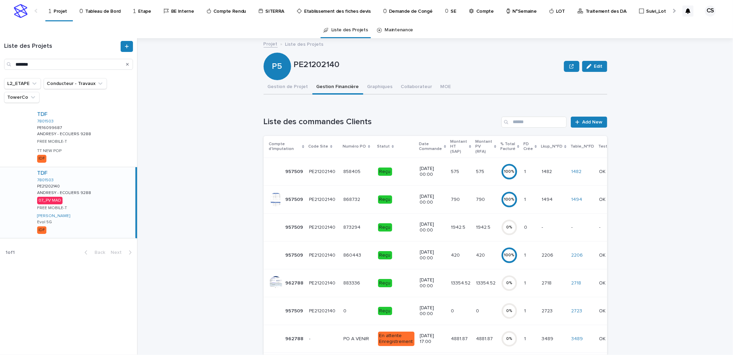
scroll to position [127, 0]
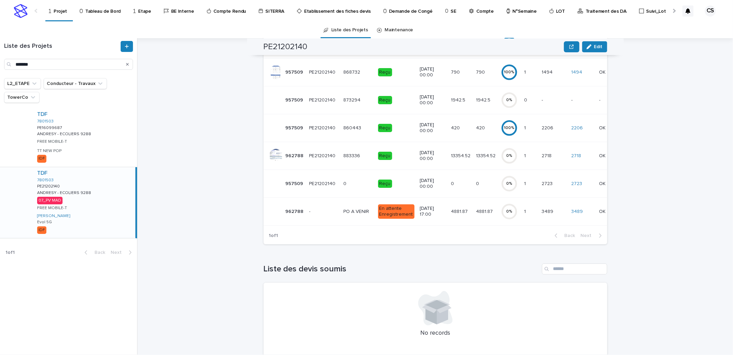
click at [479, 142] on td "13354.52 13354.52" at bounding box center [485, 156] width 25 height 28
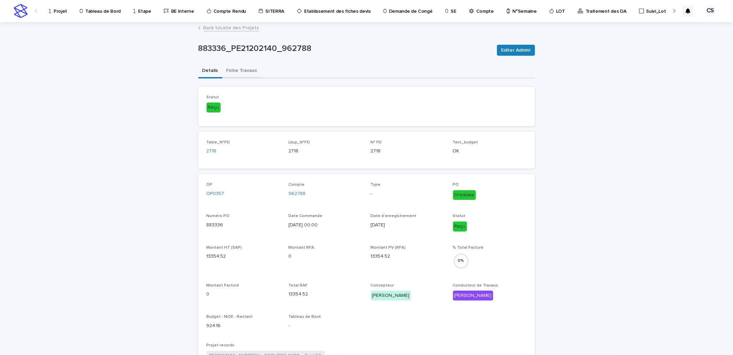
click at [254, 71] on button "Fiche Travaux" at bounding box center [241, 71] width 39 height 14
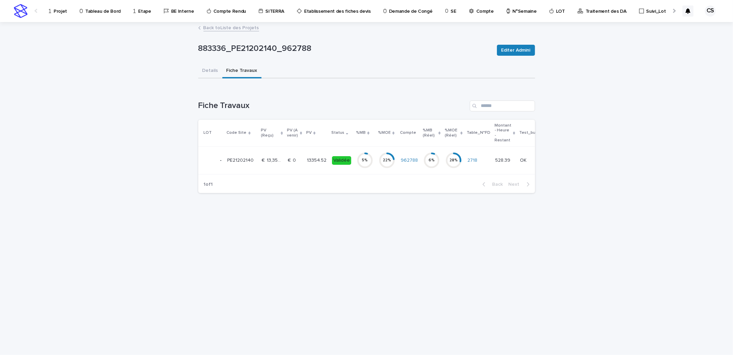
click at [376, 153] on td "22 %" at bounding box center [387, 160] width 22 height 28
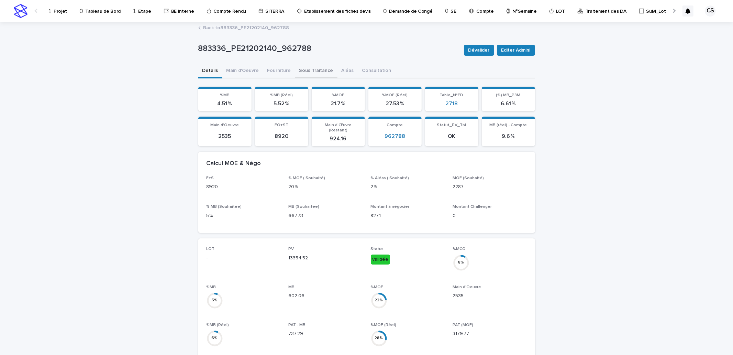
click at [314, 69] on button "Sous Traitance" at bounding box center [316, 71] width 42 height 14
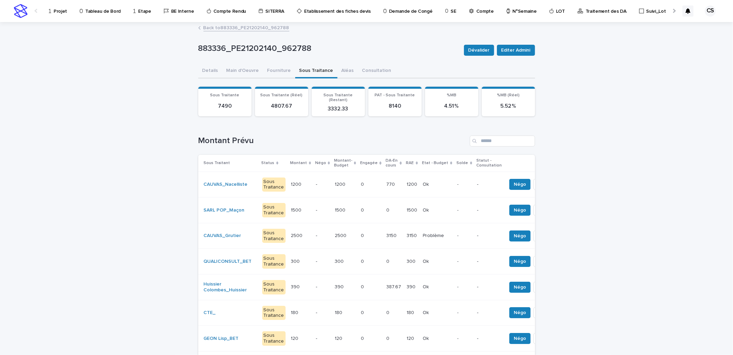
click at [387, 181] on p "770" at bounding box center [392, 183] width 10 height 7
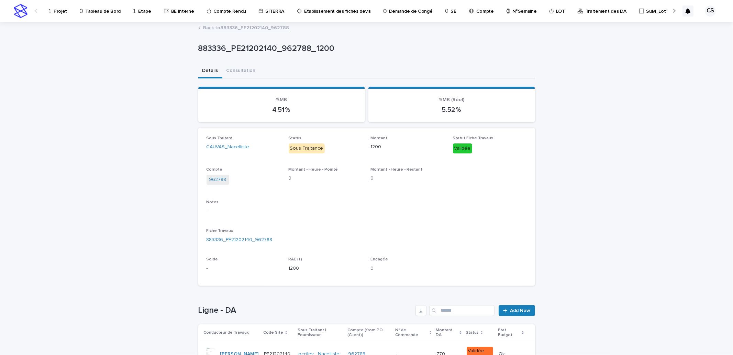
scroll to position [69, 0]
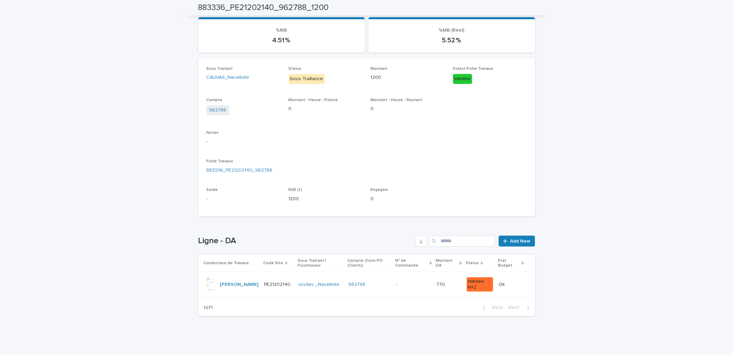
click at [399, 281] on p at bounding box center [413, 284] width 35 height 6
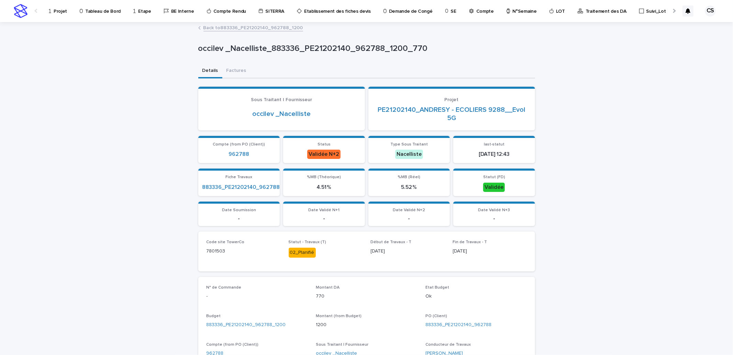
click at [259, 29] on link "Back to 883336_PE21202140_962788_1200" at bounding box center [253, 27] width 100 height 8
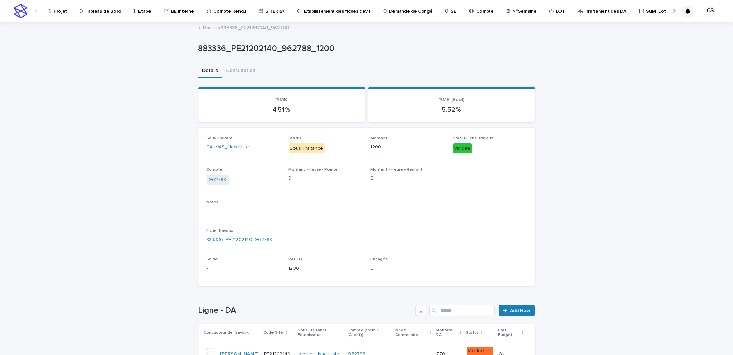
click at [423, 215] on div "Notes -" at bounding box center [367, 210] width 320 height 20
click at [240, 28] on link "Back to 883336_PE21202140_962788" at bounding box center [246, 27] width 86 height 8
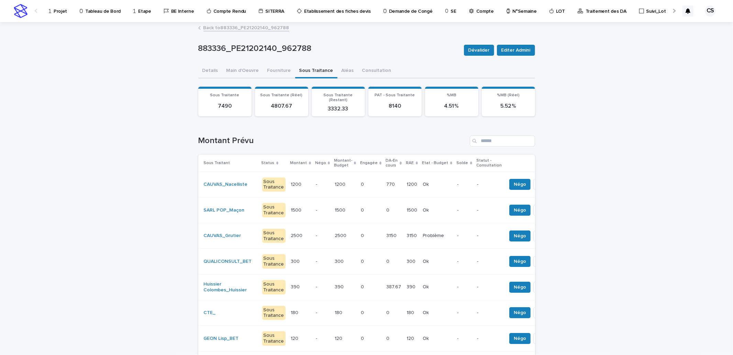
click at [239, 26] on link "Back to 883336_PE21202140_962788" at bounding box center [246, 27] width 86 height 8
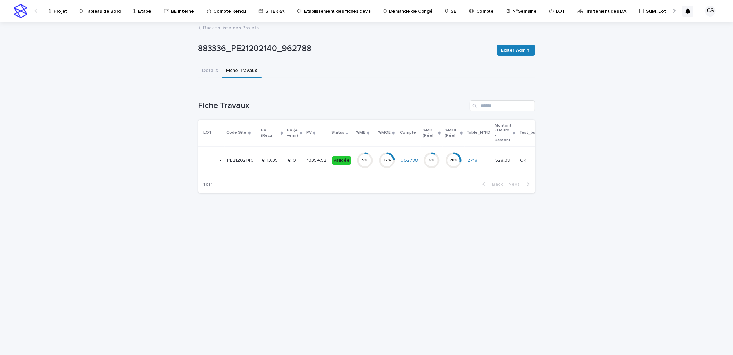
click at [214, 27] on link "Back to Liste des Projets" at bounding box center [231, 27] width 56 height 8
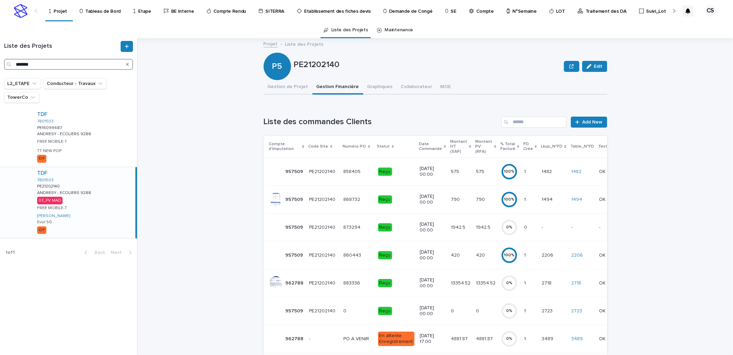
click at [77, 64] on input "*******" at bounding box center [68, 64] width 129 height 11
paste input "****"
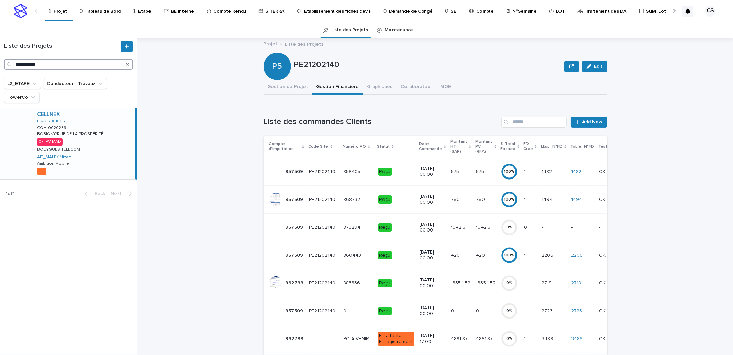
type input "**********"
click at [108, 160] on div "CELLNEX FR-93-001605 COM-0020259 COM-0020259 BOBIGNY/[GEOGRAPHIC_DATA] BOBIGNY/…" at bounding box center [84, 143] width 104 height 71
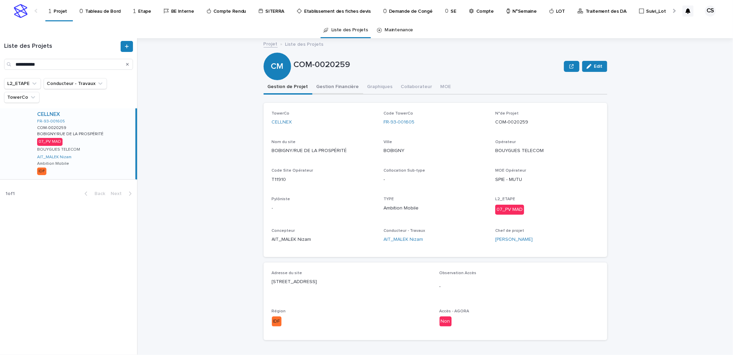
click at [333, 89] on button "Gestion Financière" at bounding box center [337, 87] width 51 height 14
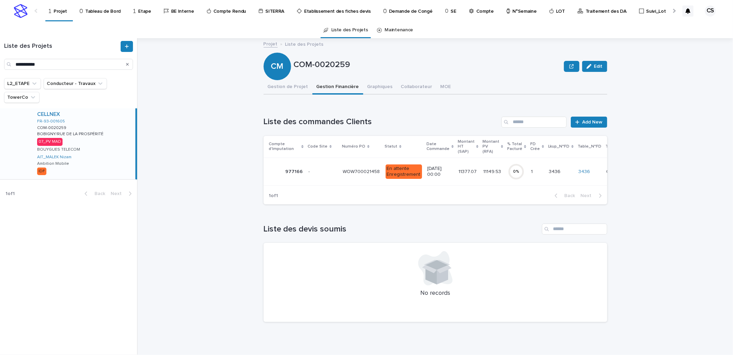
click at [337, 164] on td "- -" at bounding box center [323, 171] width 34 height 28
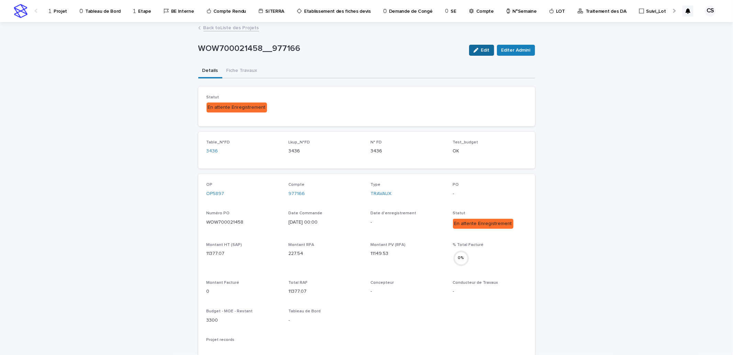
click at [481, 48] on span "Edit" at bounding box center [485, 50] width 9 height 5
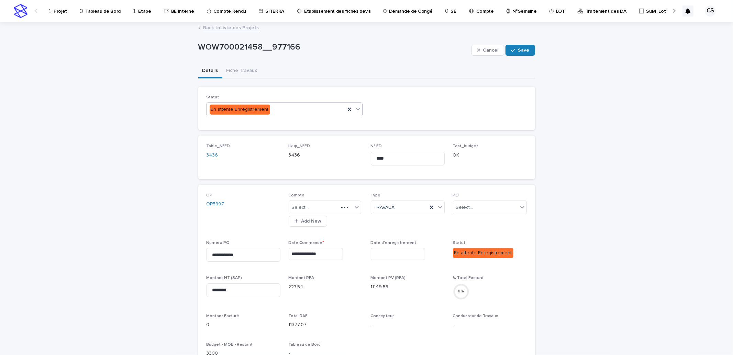
click at [331, 109] on div "En attente Enregistrement" at bounding box center [276, 109] width 138 height 11
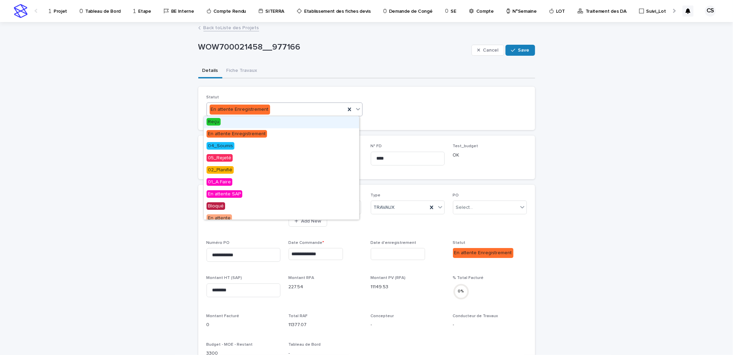
click at [260, 116] on div "Reçu En attente Enregistrement 04_Soumis 05_Rejeté 02_Planifié 01_A Faire En at…" at bounding box center [281, 168] width 156 height 104
click at [257, 117] on div "Reçu" at bounding box center [281, 122] width 155 height 12
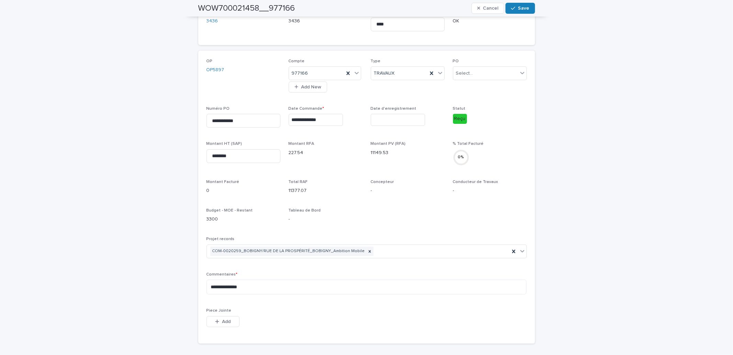
scroll to position [127, 0]
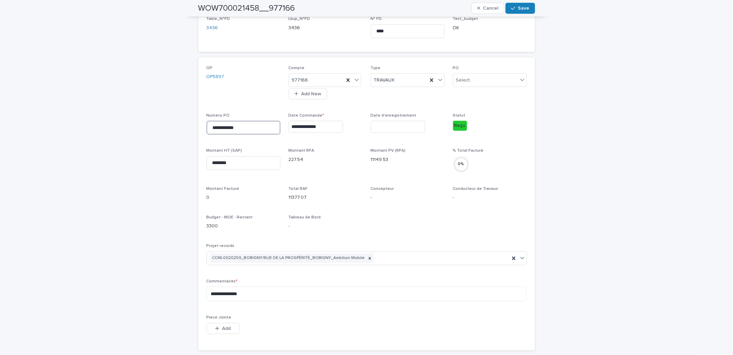
click at [253, 131] on input "**********" at bounding box center [244, 128] width 74 height 14
click at [207, 126] on input "**********" at bounding box center [244, 128] width 74 height 14
paste input "**********"
drag, startPoint x: 236, startPoint y: 128, endPoint x: 299, endPoint y: 128, distance: 63.2
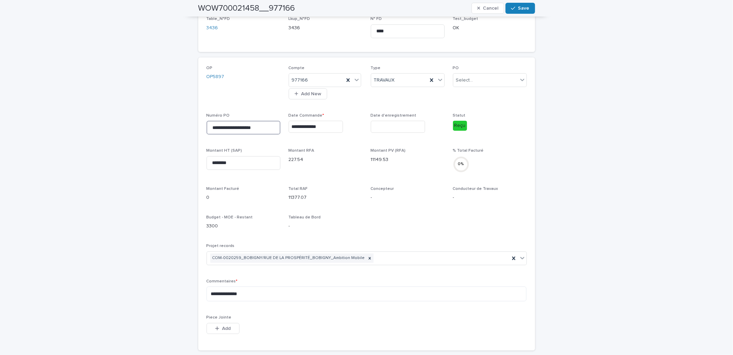
click at [299, 128] on div "**********" at bounding box center [367, 204] width 320 height 276
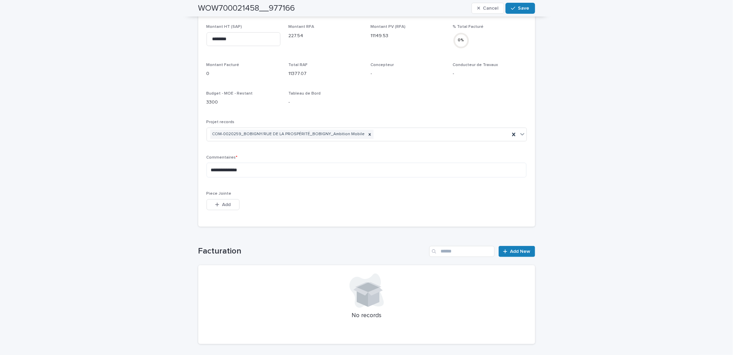
scroll to position [279, 0]
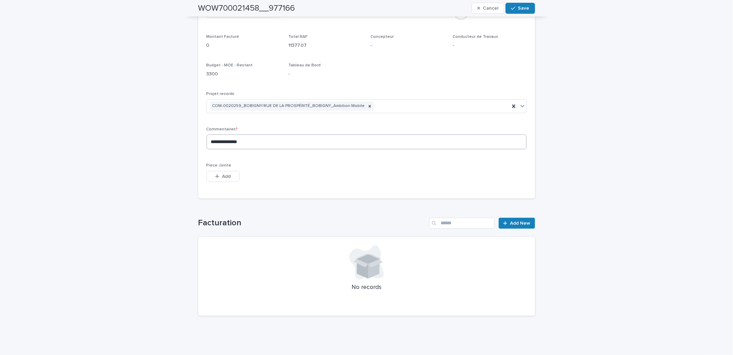
type input "**********"
click at [271, 146] on textarea "**********" at bounding box center [367, 141] width 320 height 15
paste textarea "**********"
type textarea "**********"
click at [222, 177] on span "Add" at bounding box center [226, 176] width 9 height 5
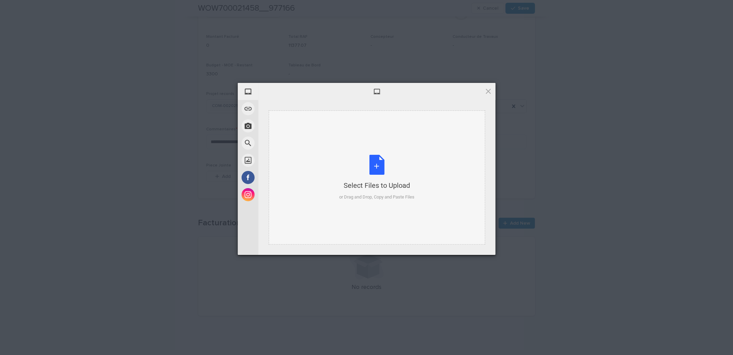
click at [379, 166] on div "Select Files to Upload or Drag and Drop, Copy and Paste Files" at bounding box center [376, 178] width 75 height 46
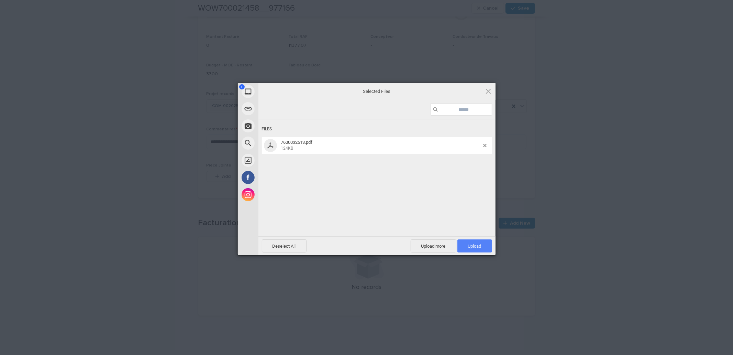
click at [479, 245] on span "Upload 1" at bounding box center [474, 245] width 13 height 5
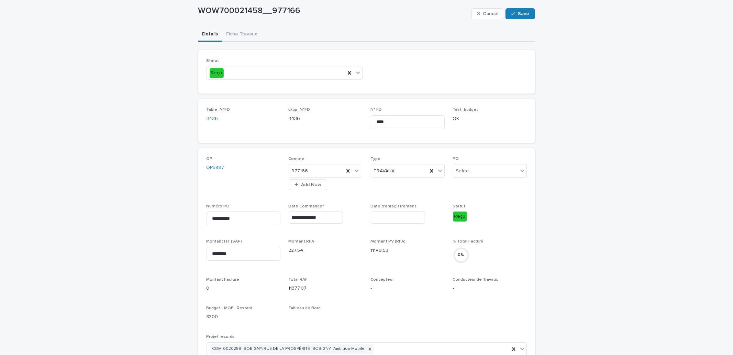
scroll to position [0, 0]
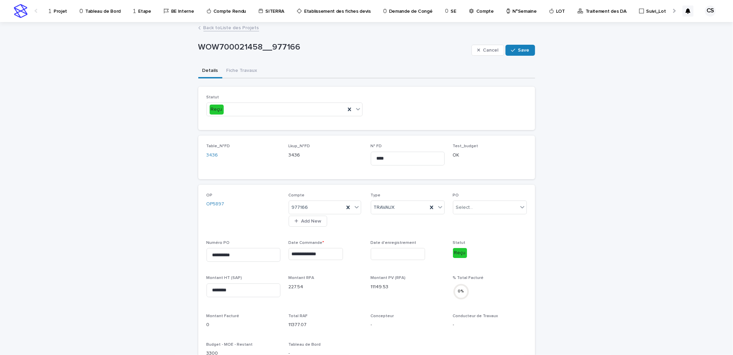
click at [522, 56] on div "Cancel Save" at bounding box center [504, 49] width 64 height 27
click at [519, 53] on button "Save" at bounding box center [520, 50] width 29 height 11
